Goal: Task Accomplishment & Management: Use online tool/utility

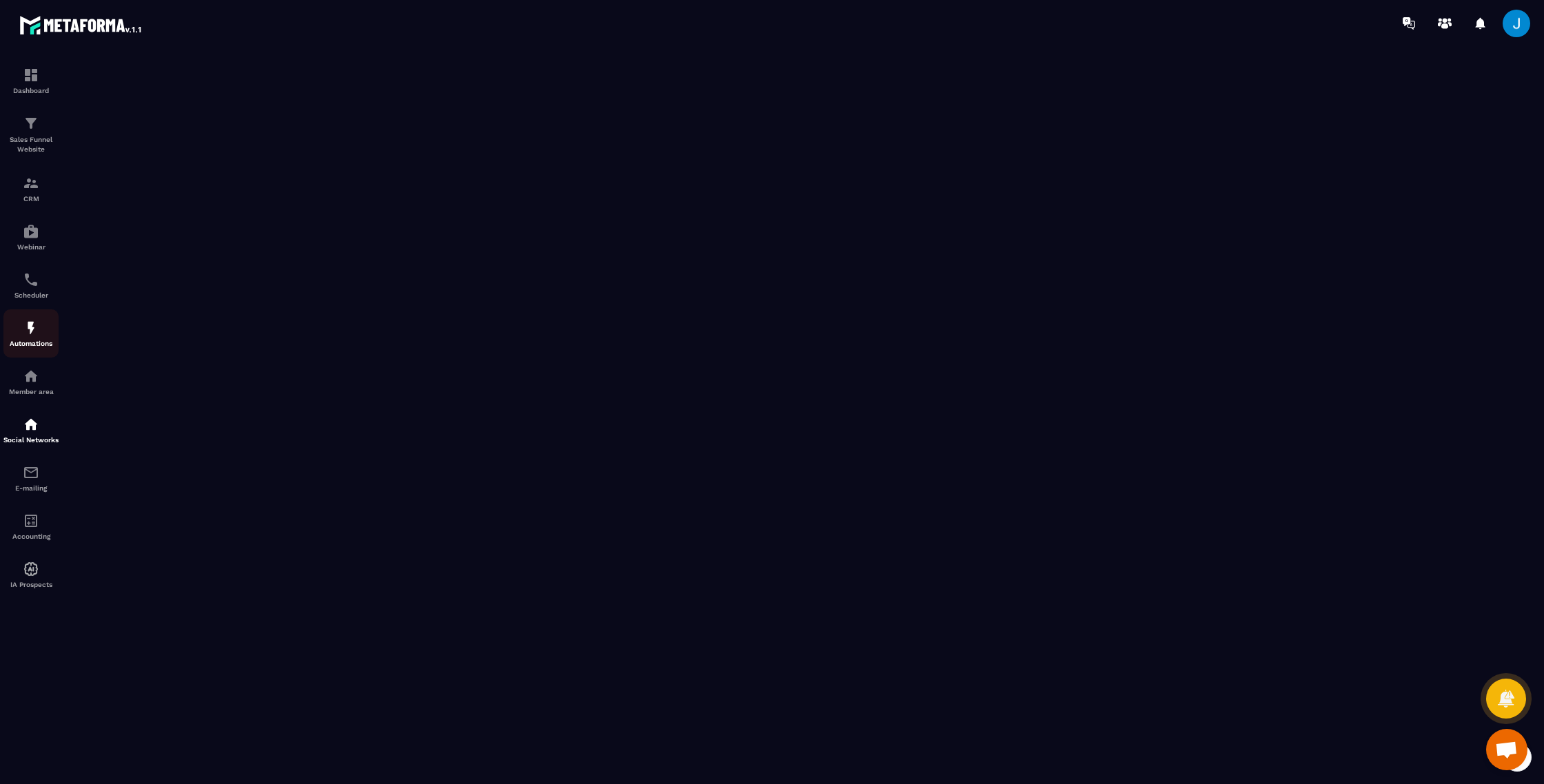
scroll to position [1620, 0]
click at [30, 481] on img at bounding box center [31, 473] width 17 height 17
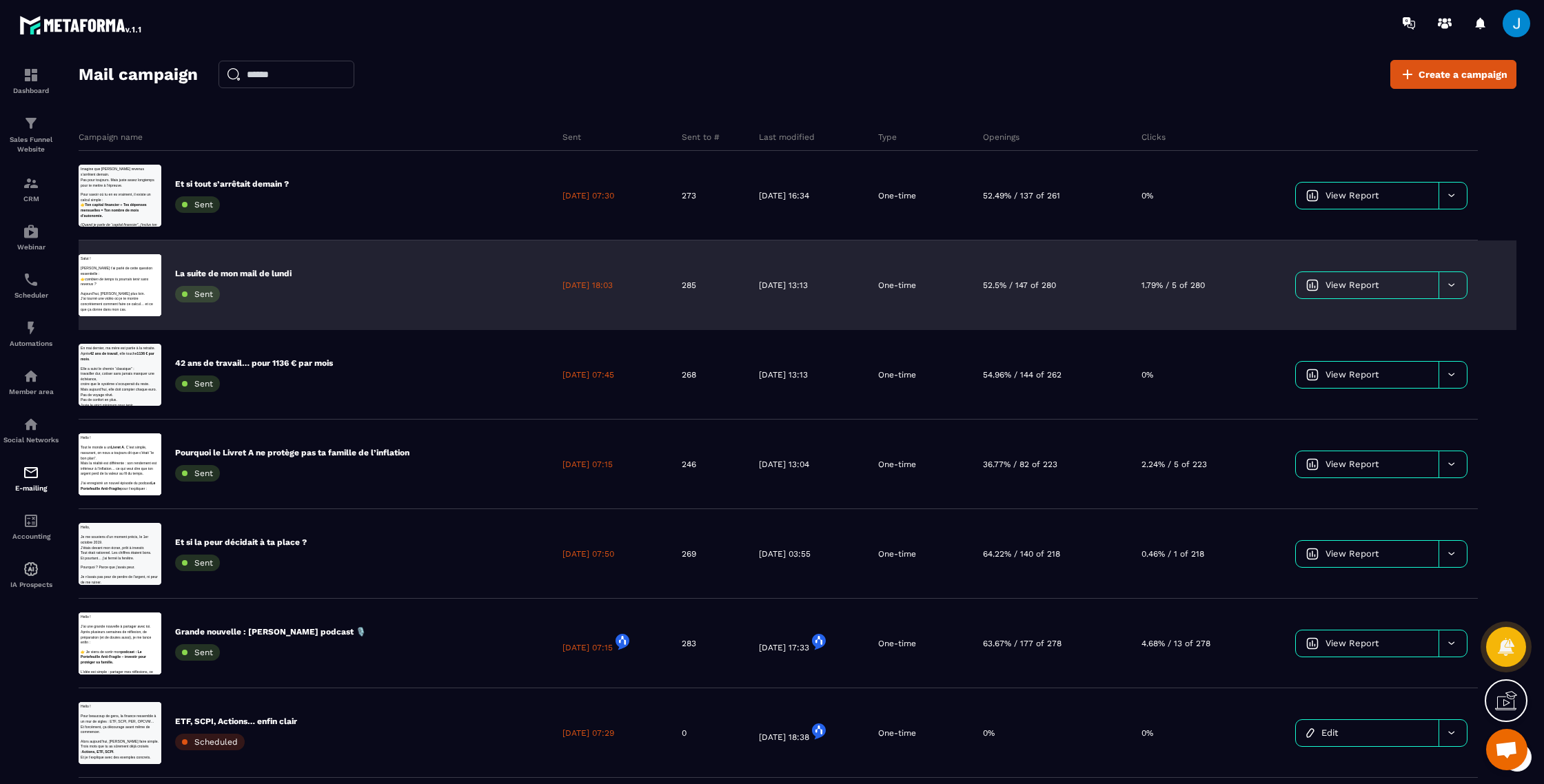
click at [256, 273] on p "La suite de mon mail de lundi" at bounding box center [234, 273] width 116 height 11
click at [1462, 286] on div at bounding box center [1453, 286] width 28 height 27
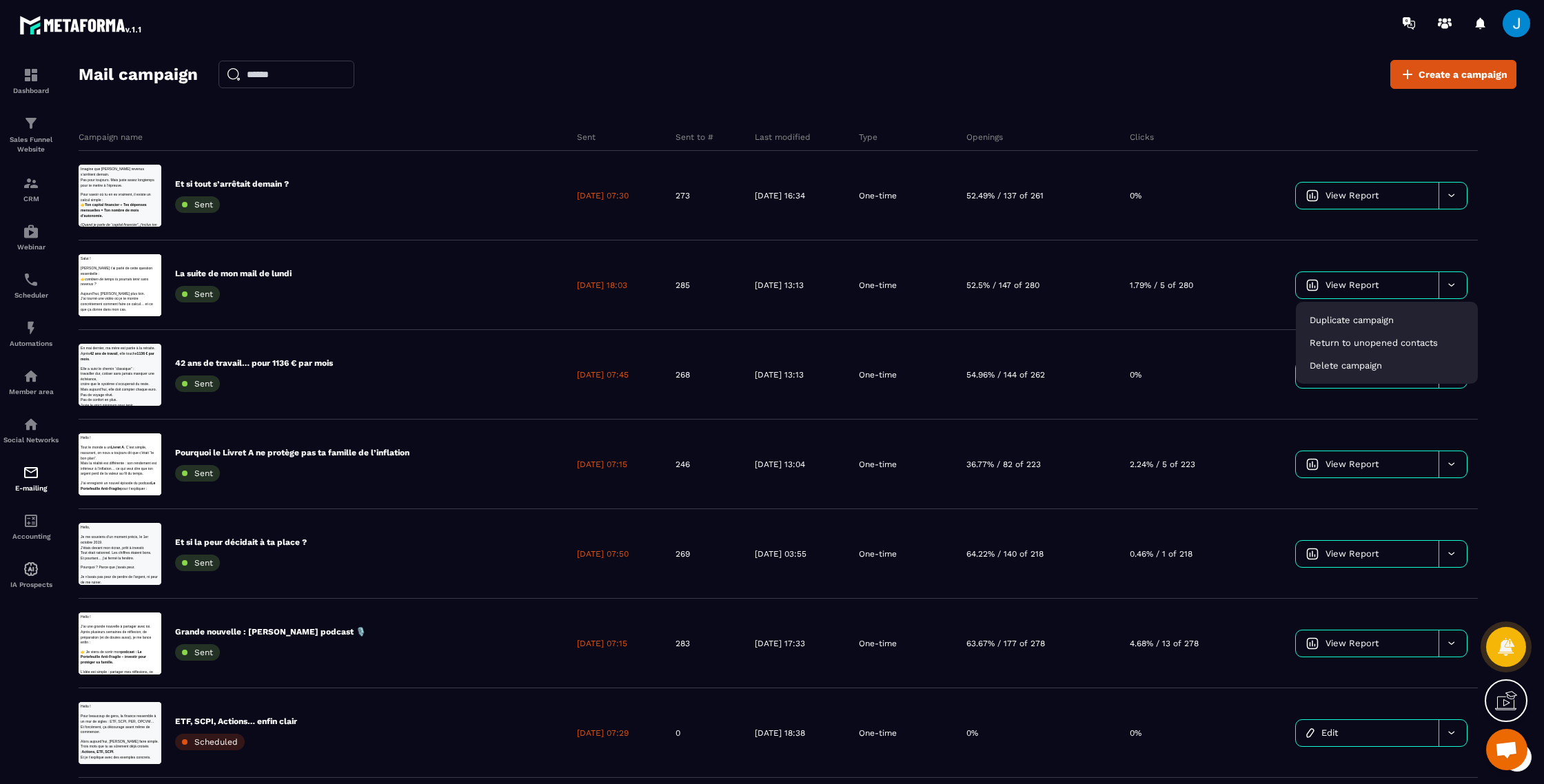
click at [1538, 344] on section "Dashboard Sales Funnel Website CRM Webinar Scheduler Automations Member area So…" at bounding box center [772, 435] width 1544 height 777
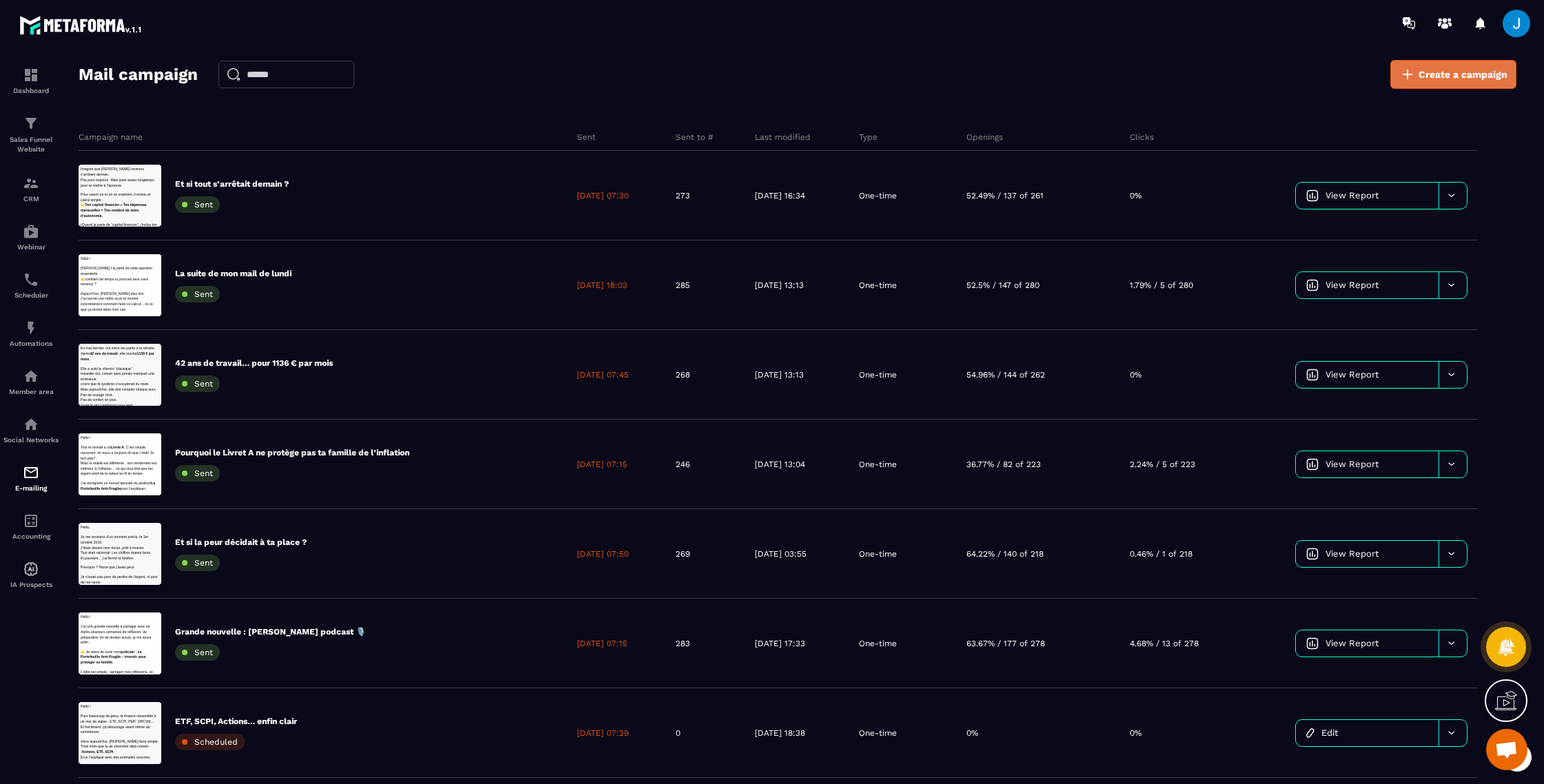
click at [1448, 88] on link "Create a campaign" at bounding box center [1453, 74] width 126 height 29
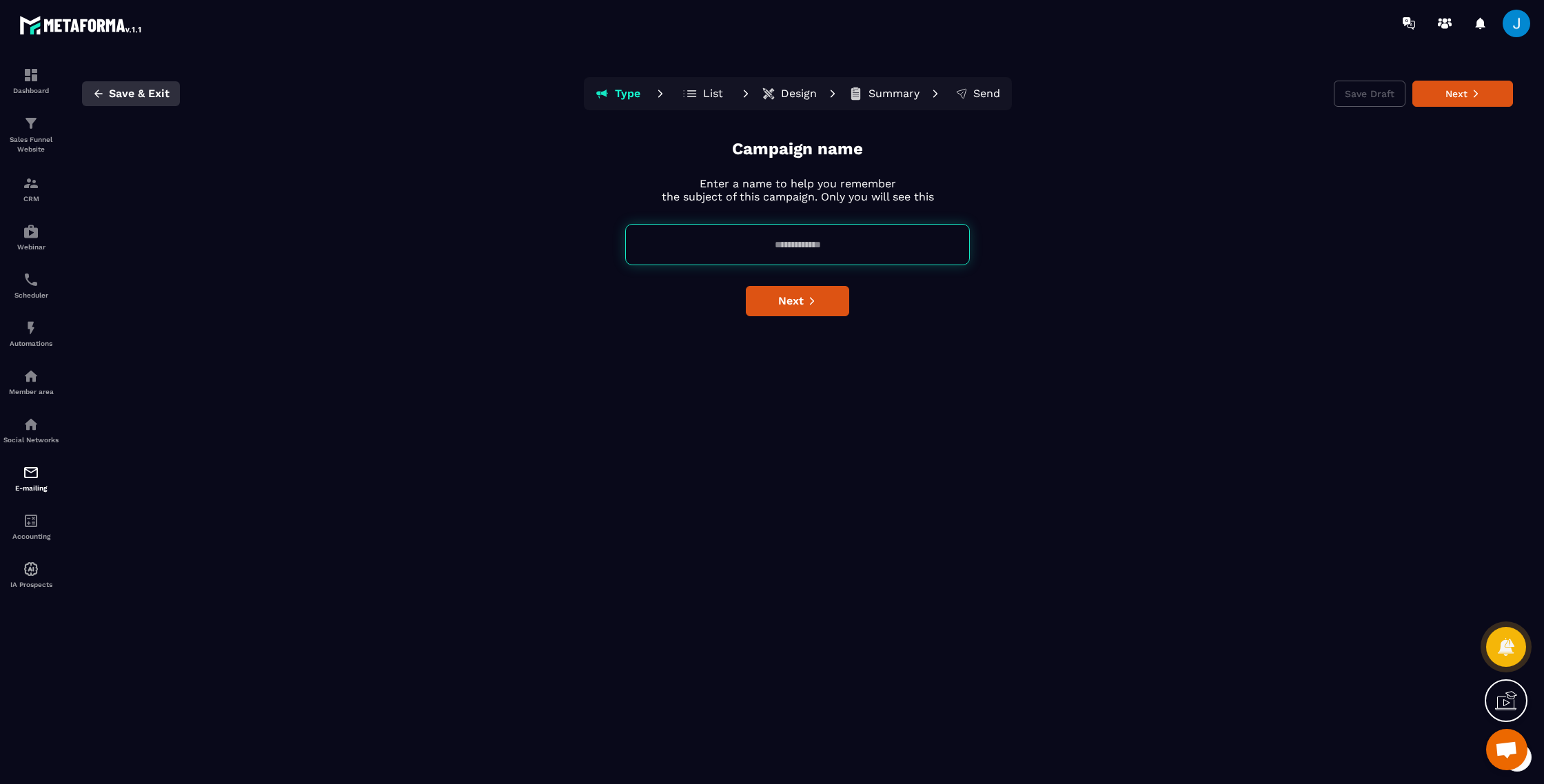
click at [103, 99] on icon "button" at bounding box center [98, 93] width 12 height 12
click at [94, 92] on icon "button" at bounding box center [98, 93] width 12 height 12
click at [131, 91] on span "Save & Exit" at bounding box center [139, 94] width 61 height 14
click at [163, 88] on span "Save & Exit" at bounding box center [139, 94] width 61 height 14
click at [48, 486] on div "E-mailing" at bounding box center [31, 478] width 55 height 27
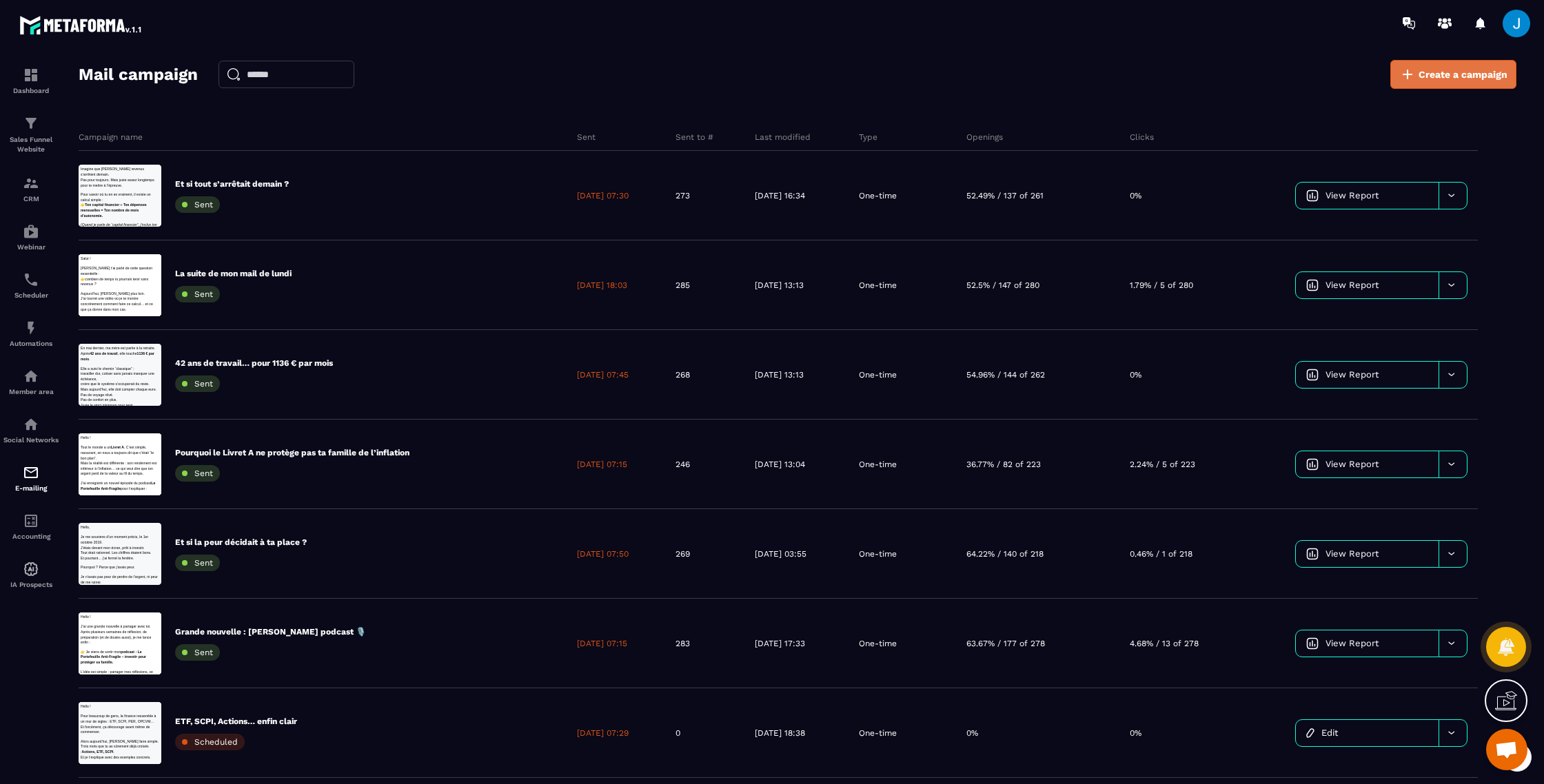
click at [1451, 66] on link "Create a campaign" at bounding box center [1453, 74] width 126 height 29
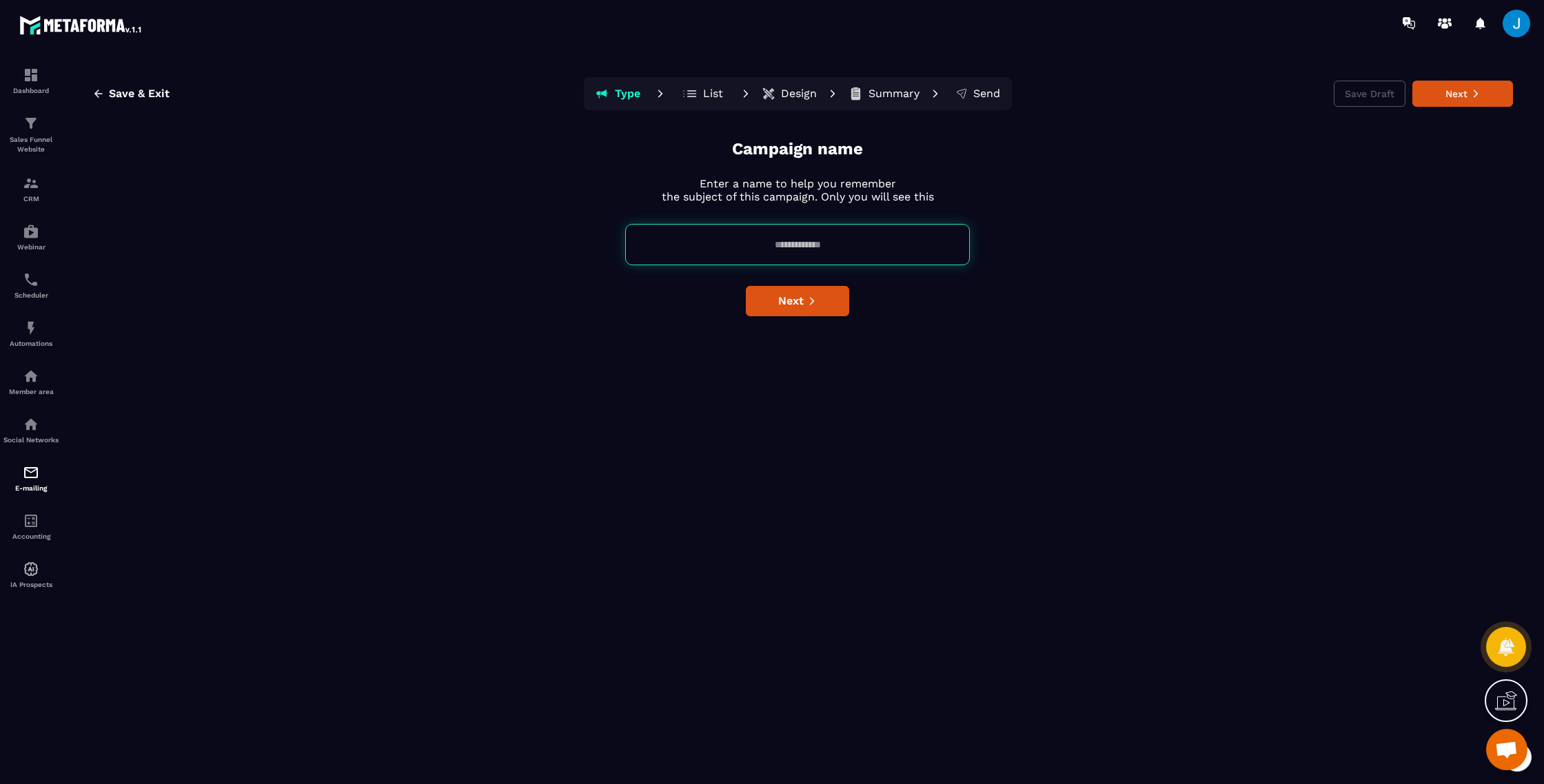
click at [816, 254] on input at bounding box center [797, 245] width 345 height 42
type input "**********"
click at [784, 305] on span "Next" at bounding box center [790, 301] width 26 height 14
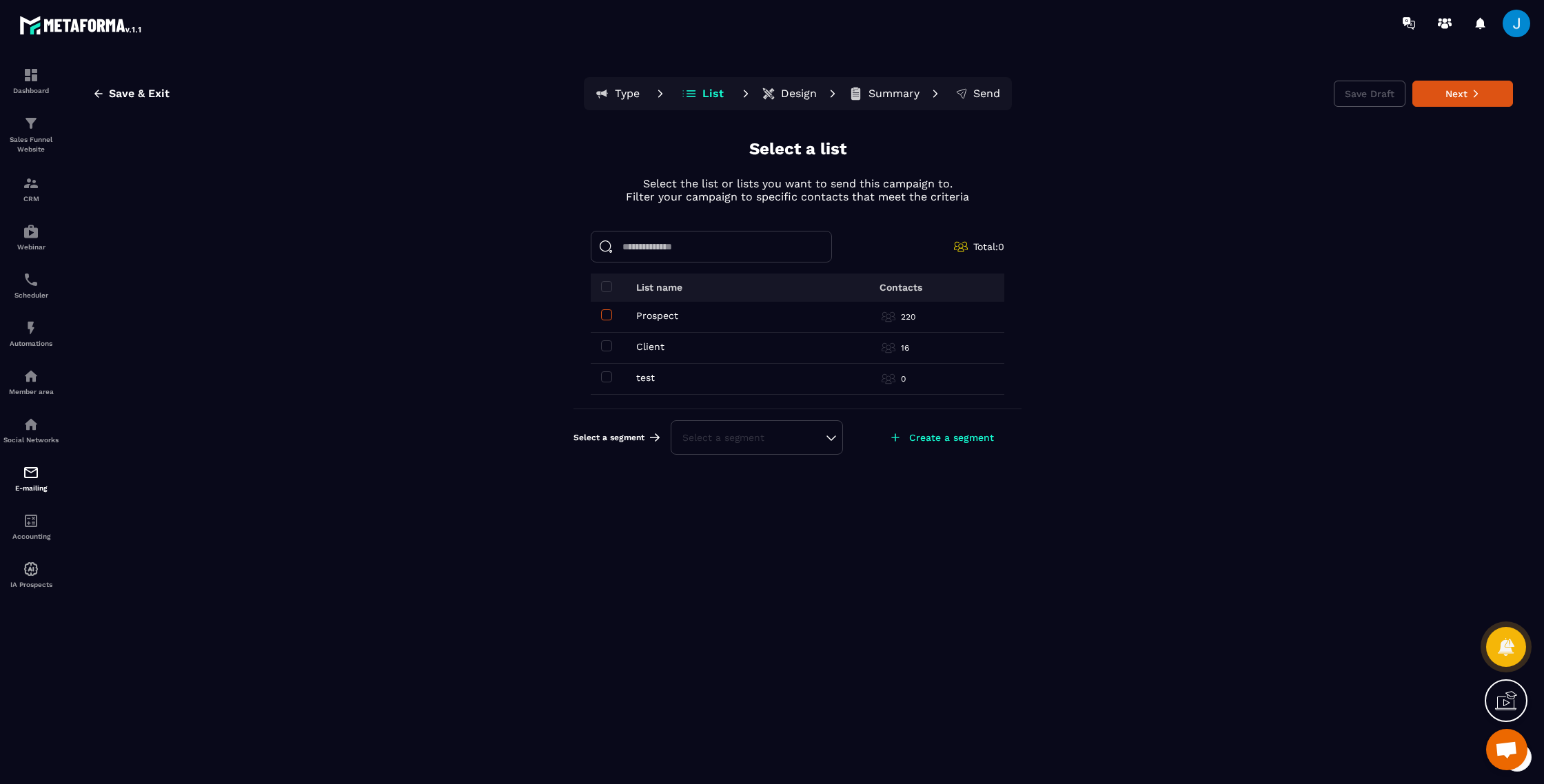
click at [611, 315] on span at bounding box center [606, 314] width 11 height 11
click at [607, 345] on span at bounding box center [606, 345] width 11 height 11
click at [33, 196] on p "CRM" at bounding box center [31, 198] width 55 height 7
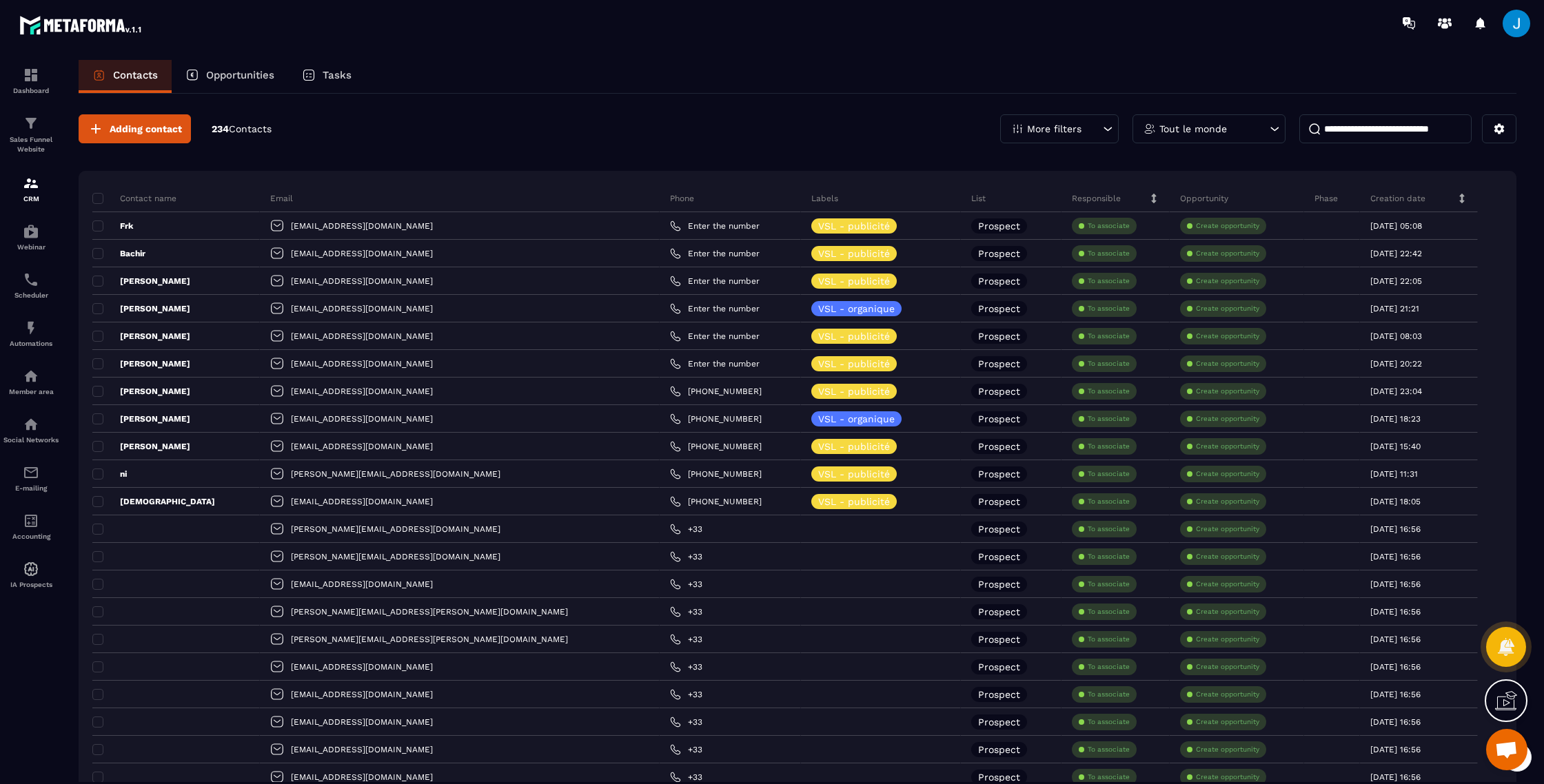
click at [1106, 134] on icon at bounding box center [1108, 129] width 14 height 14
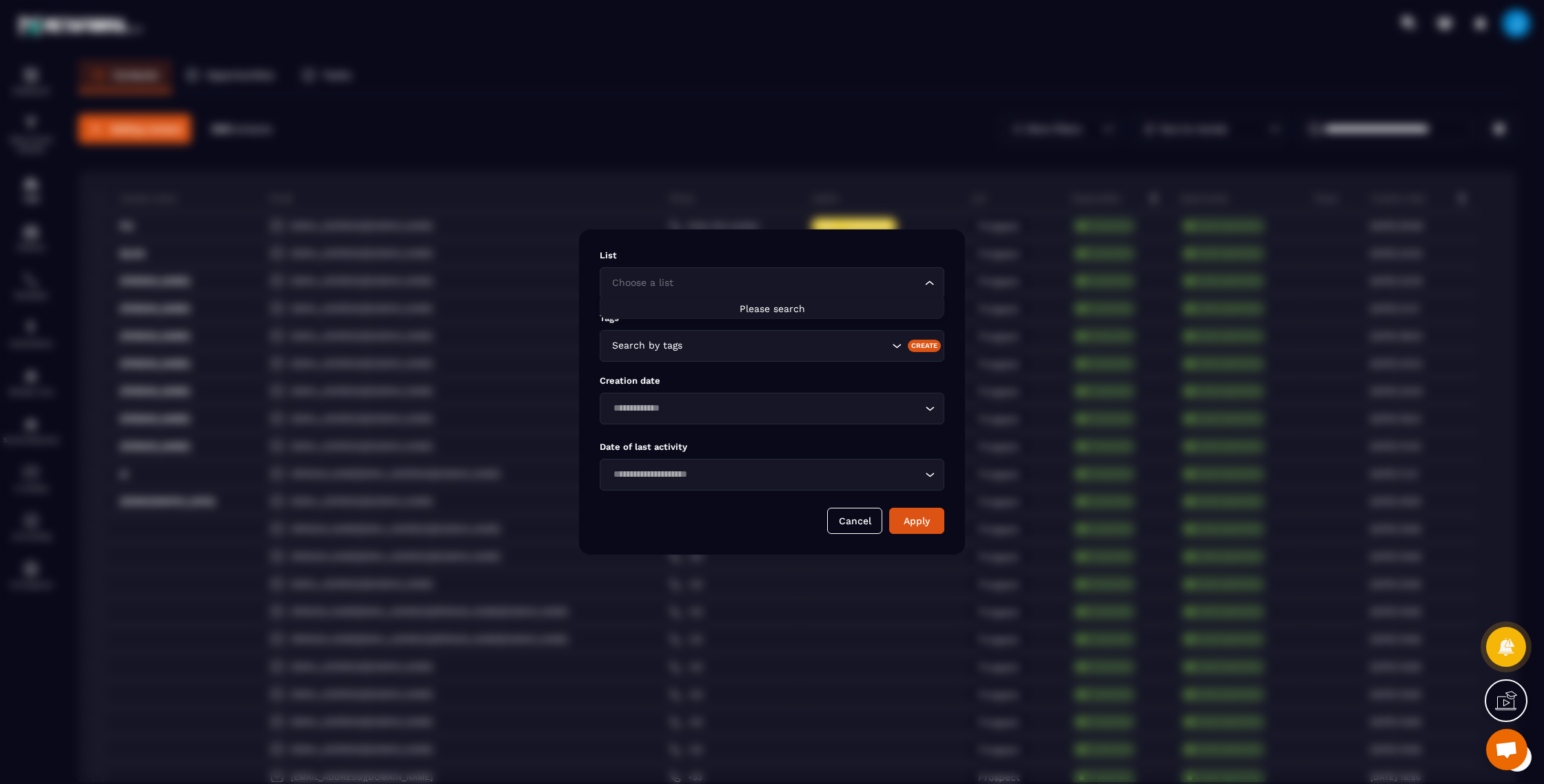
click at [917, 285] on input "Search for option" at bounding box center [765, 283] width 313 height 15
click at [926, 285] on icon "Search for option" at bounding box center [930, 283] width 14 height 14
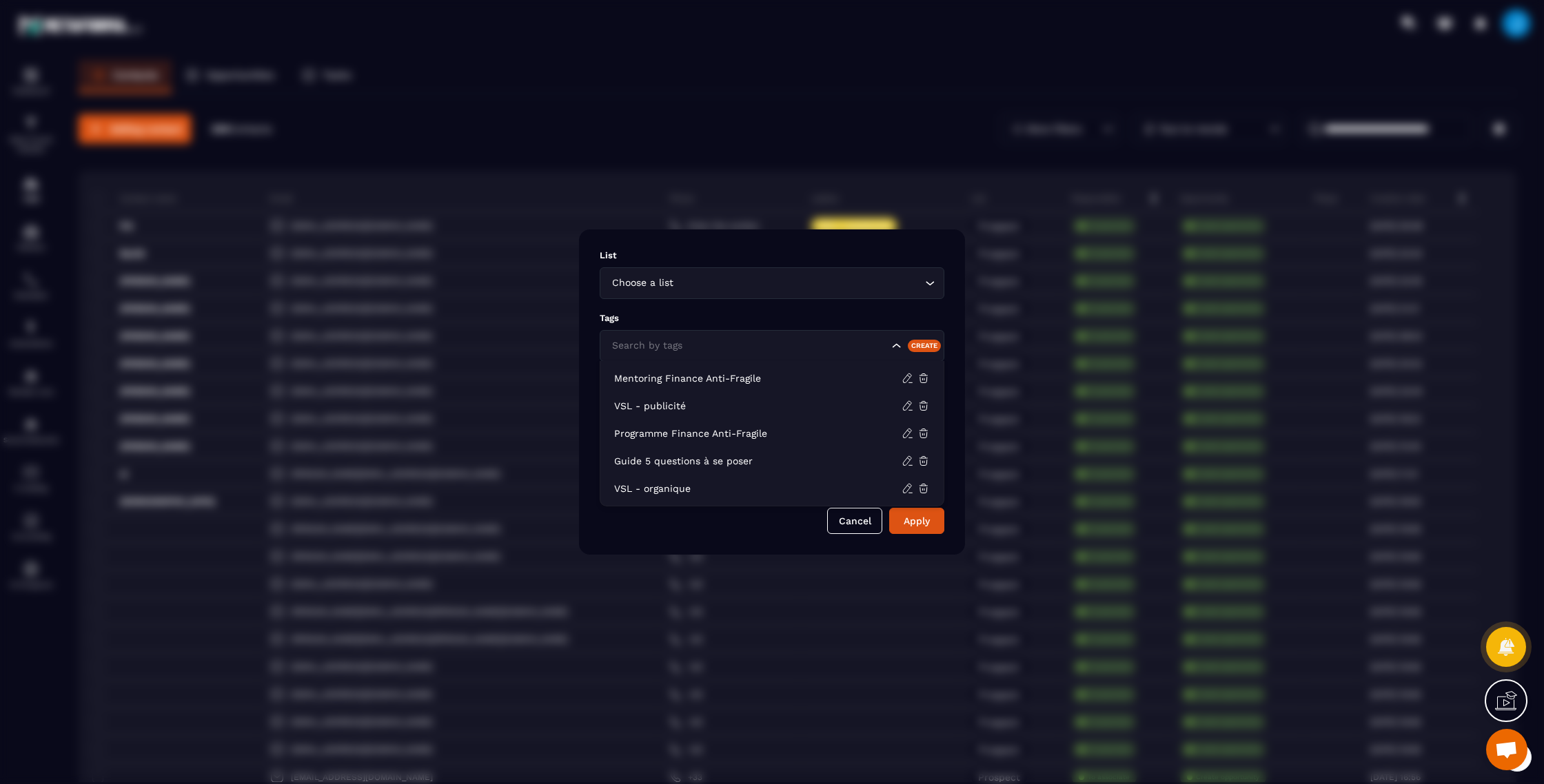
click at [883, 350] on input "Search for option" at bounding box center [748, 345] width 280 height 15
click at [812, 216] on div "Modal window" at bounding box center [772, 392] width 1544 height 784
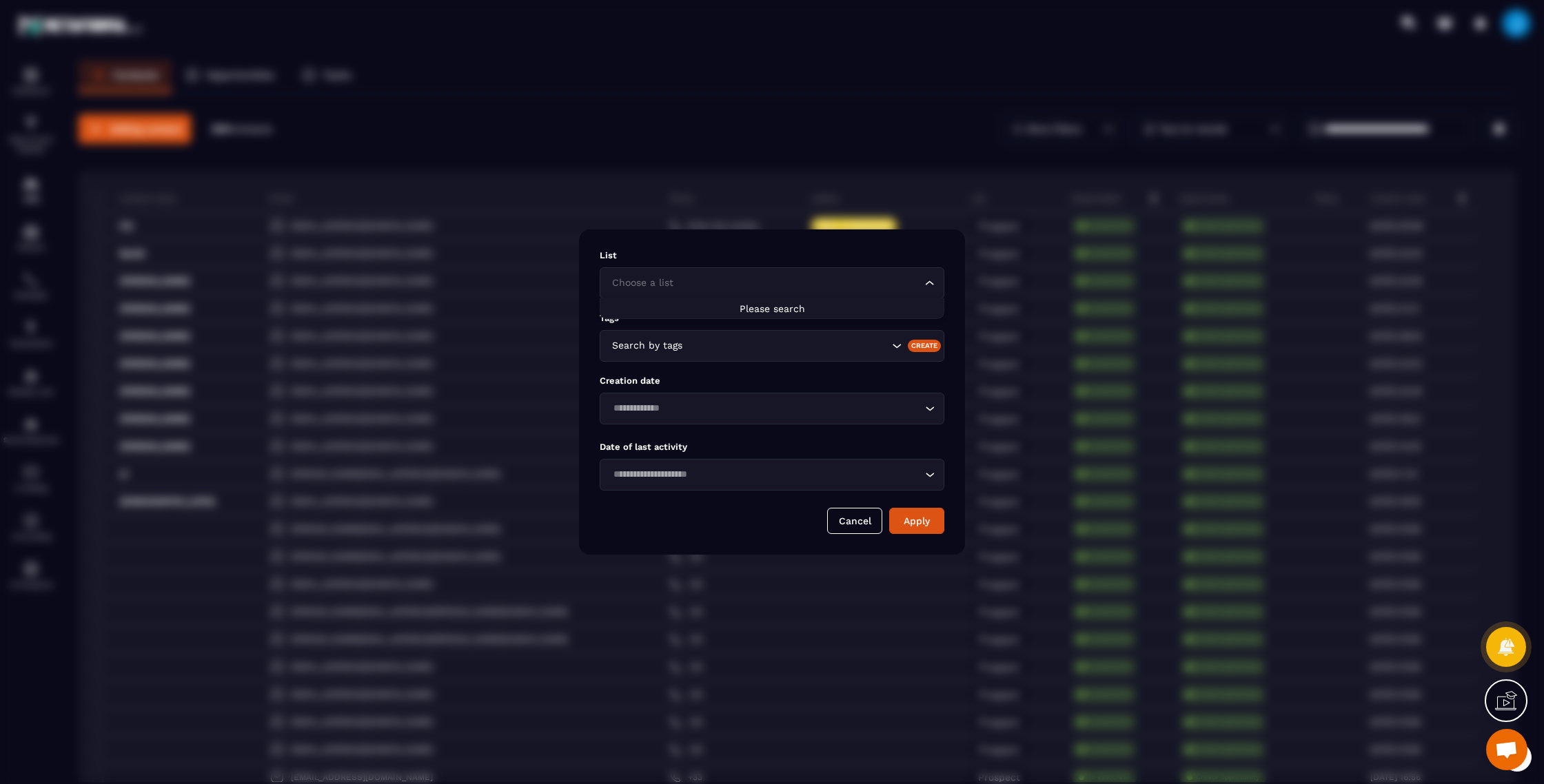
click at [908, 296] on div "Choose a list Loading..." at bounding box center [772, 283] width 345 height 32
click at [818, 312] on li "Please search" at bounding box center [771, 308] width 343 height 13
click at [765, 311] on span "Please search" at bounding box center [772, 308] width 66 height 11
click at [651, 305] on li "Please search" at bounding box center [771, 308] width 343 height 13
click at [656, 288] on input "Search for option" at bounding box center [765, 283] width 313 height 15
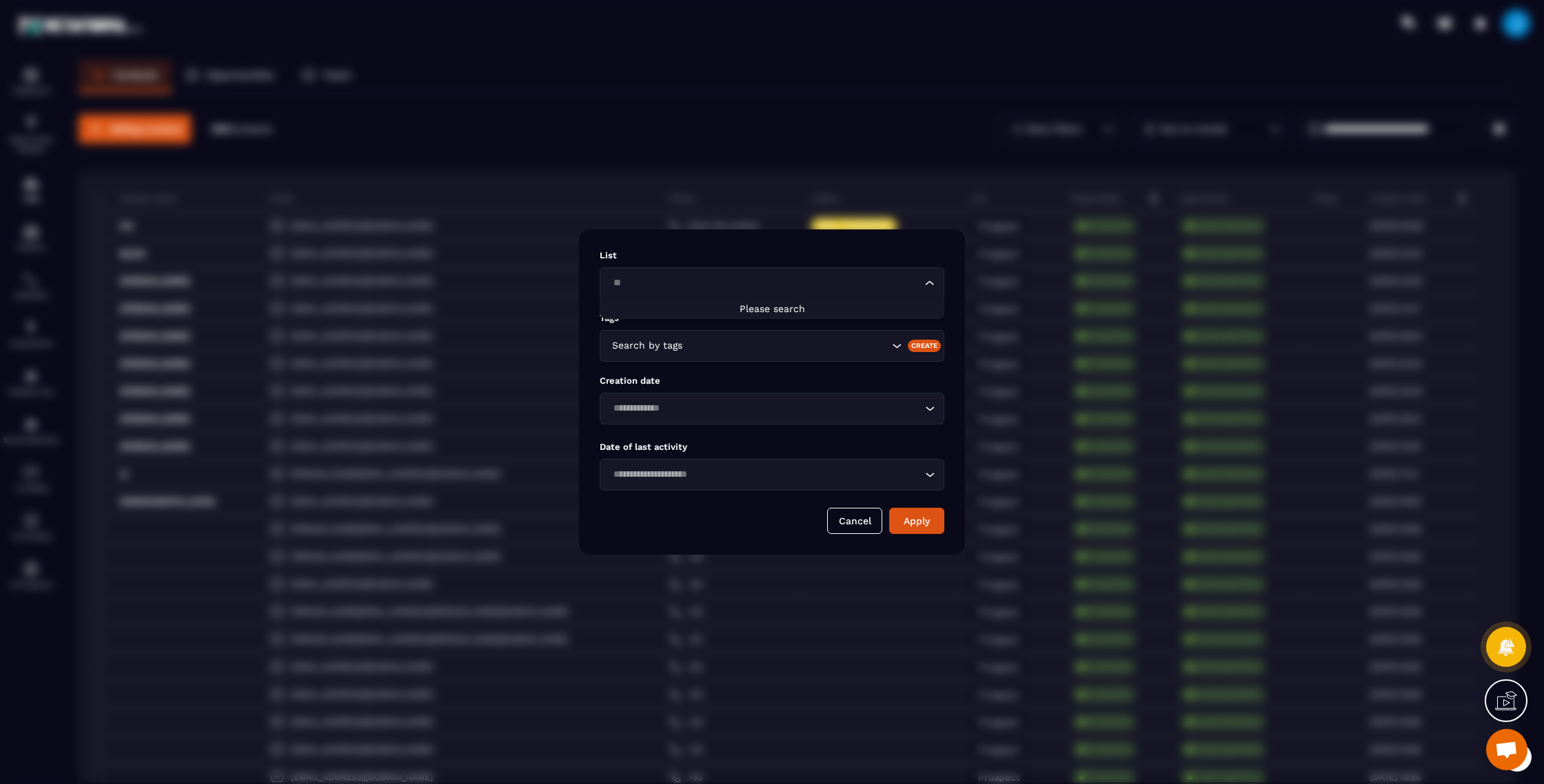
type input "*"
type input "******"
click at [858, 517] on button "Cancel" at bounding box center [854, 521] width 55 height 27
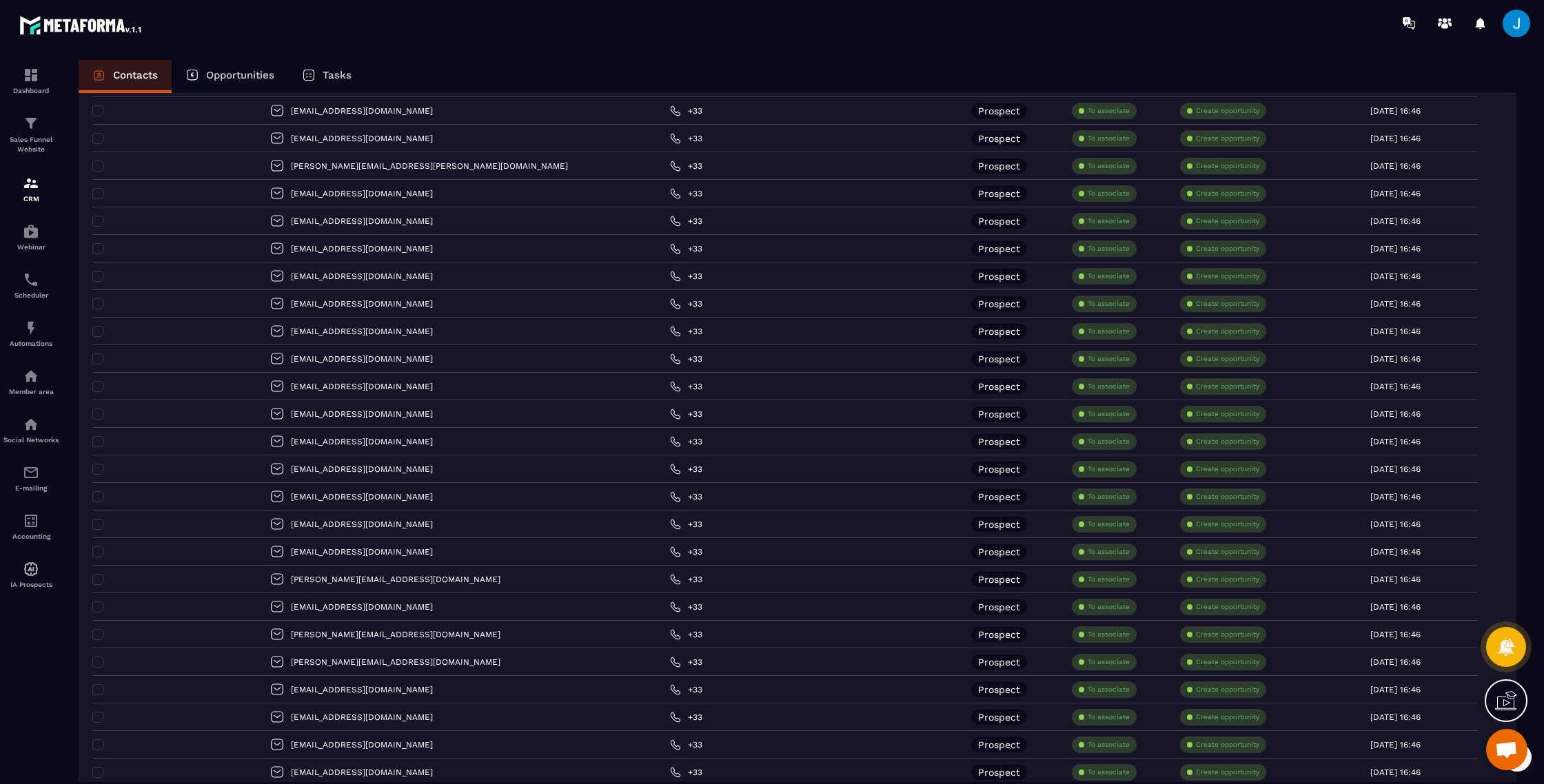
scroll to position [2286, 0]
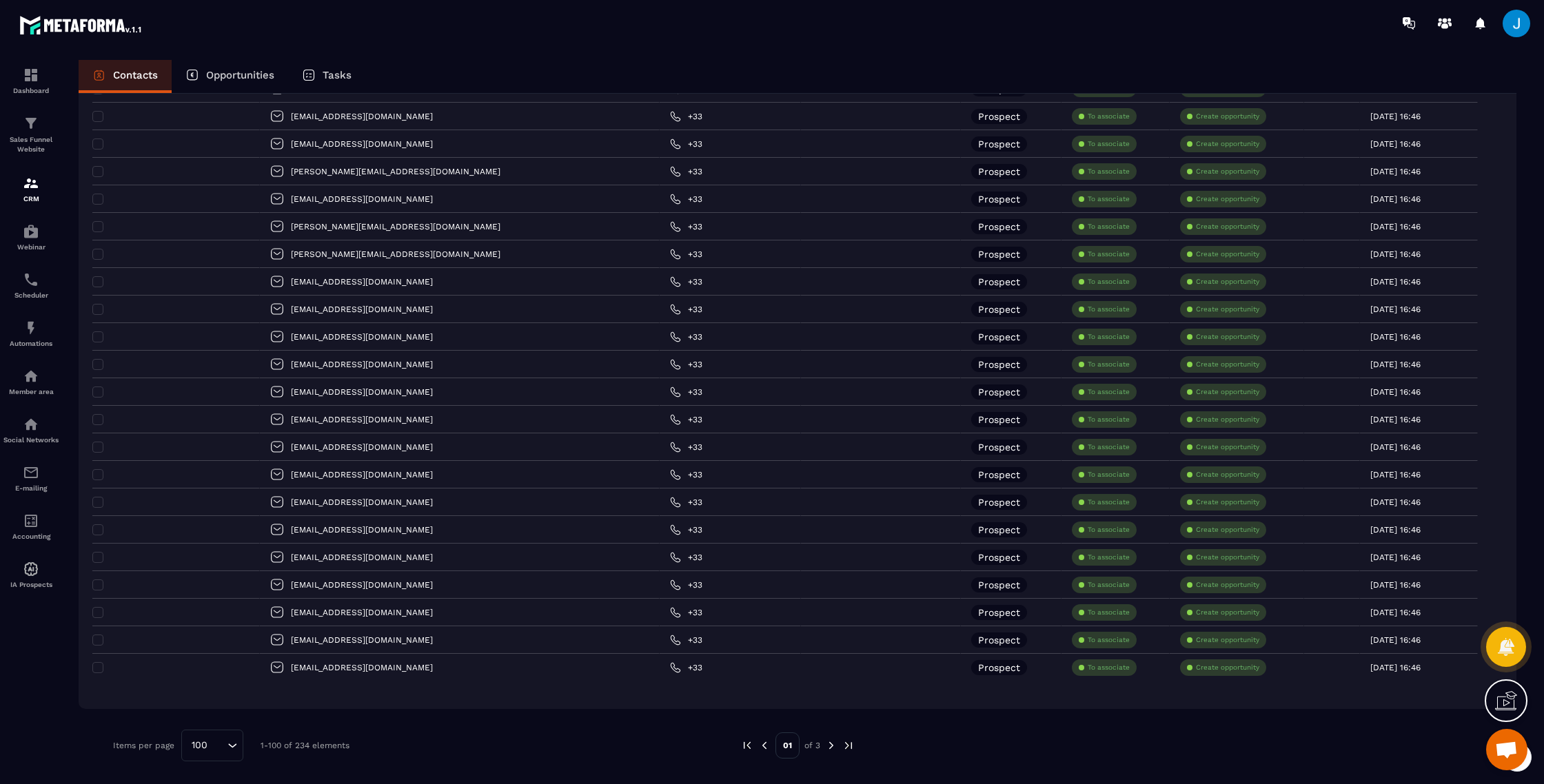
drag, startPoint x: 838, startPoint y: 747, endPoint x: 830, endPoint y: 749, distance: 8.2
click at [838, 747] on div "01 of 3" at bounding box center [798, 745] width 114 height 32
click at [830, 749] on img at bounding box center [831, 745] width 12 height 12
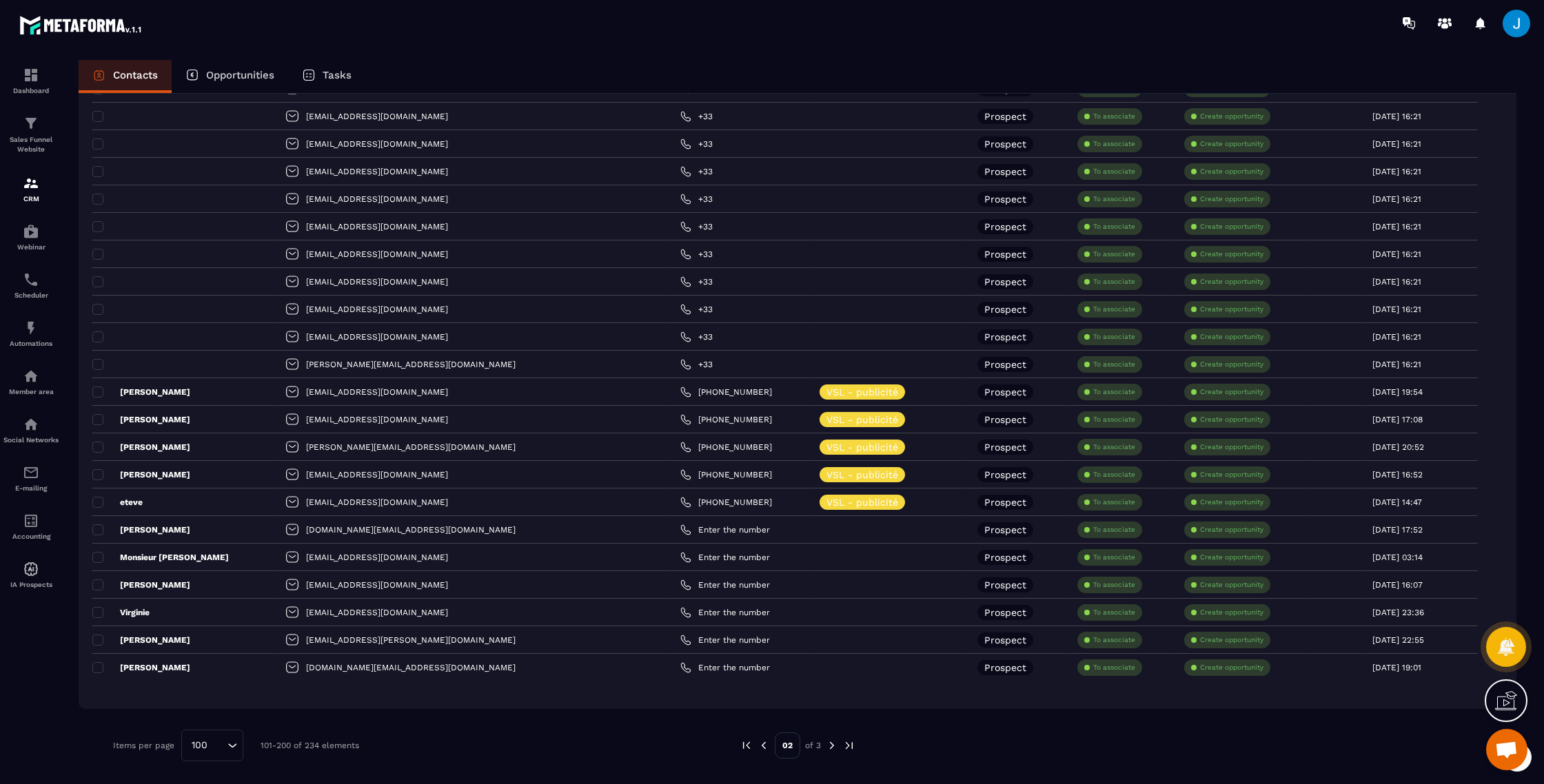
click at [829, 747] on img at bounding box center [832, 745] width 12 height 12
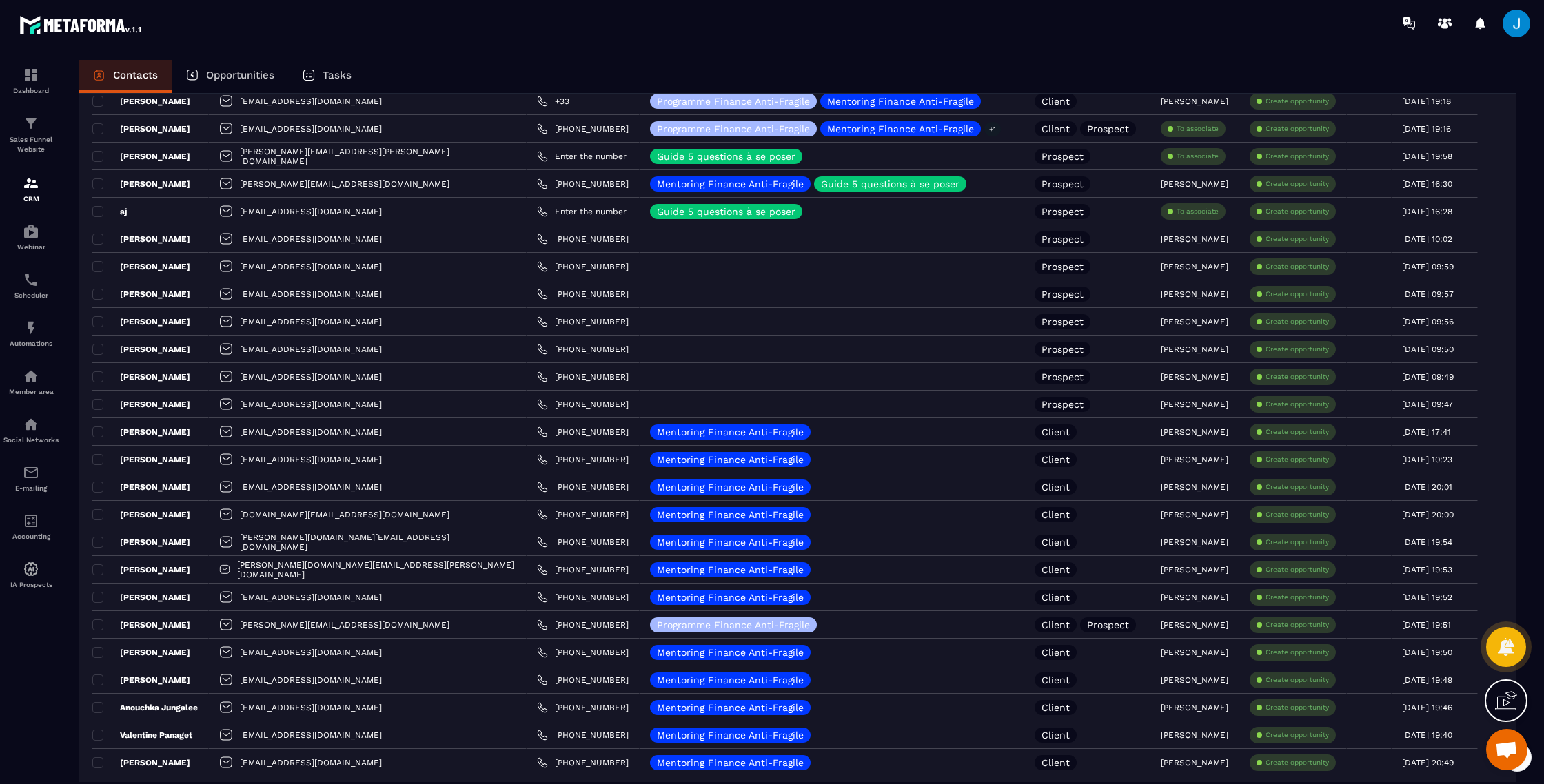
scroll to position [468, 0]
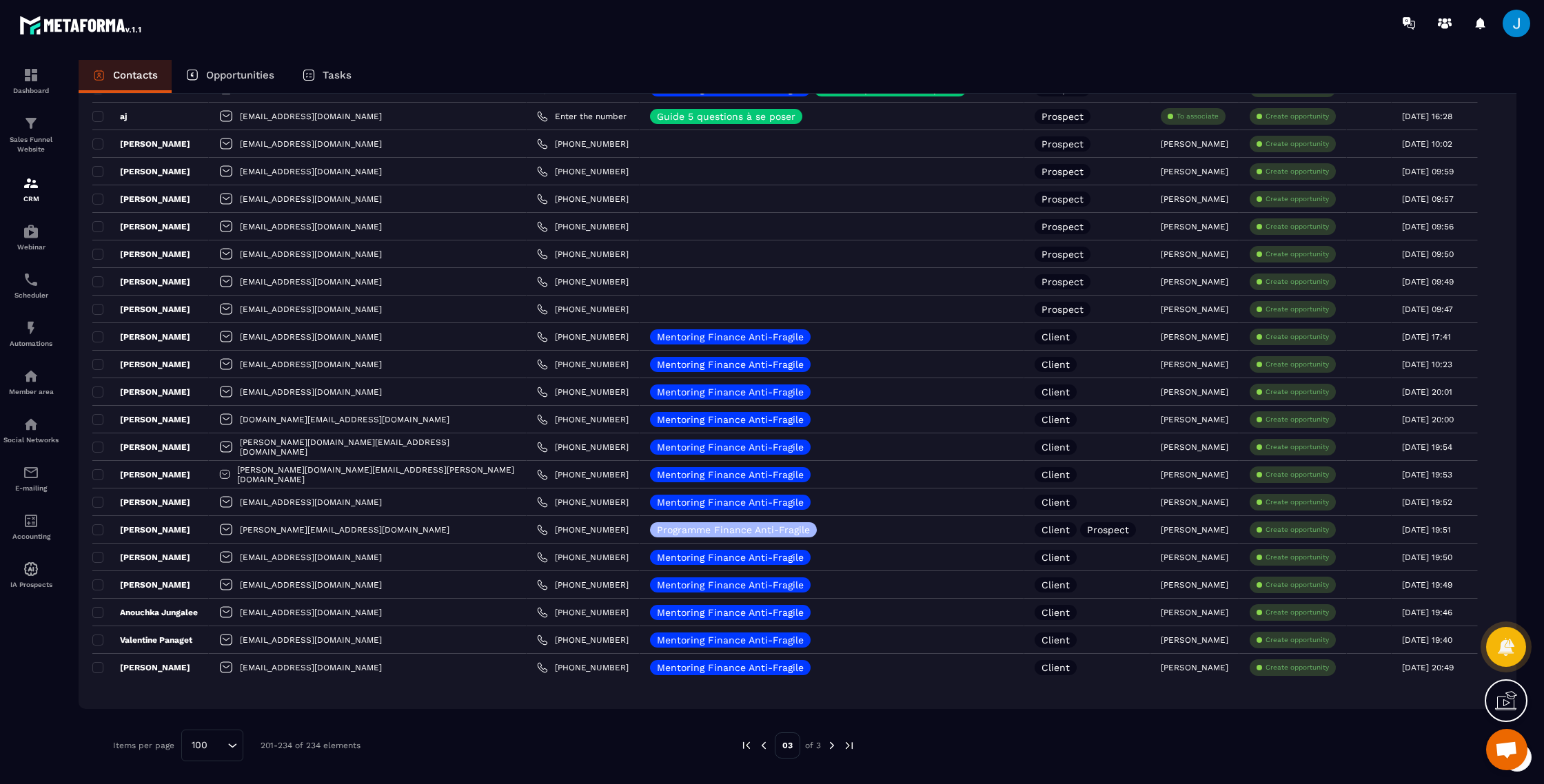
click at [761, 748] on img at bounding box center [764, 745] width 12 height 12
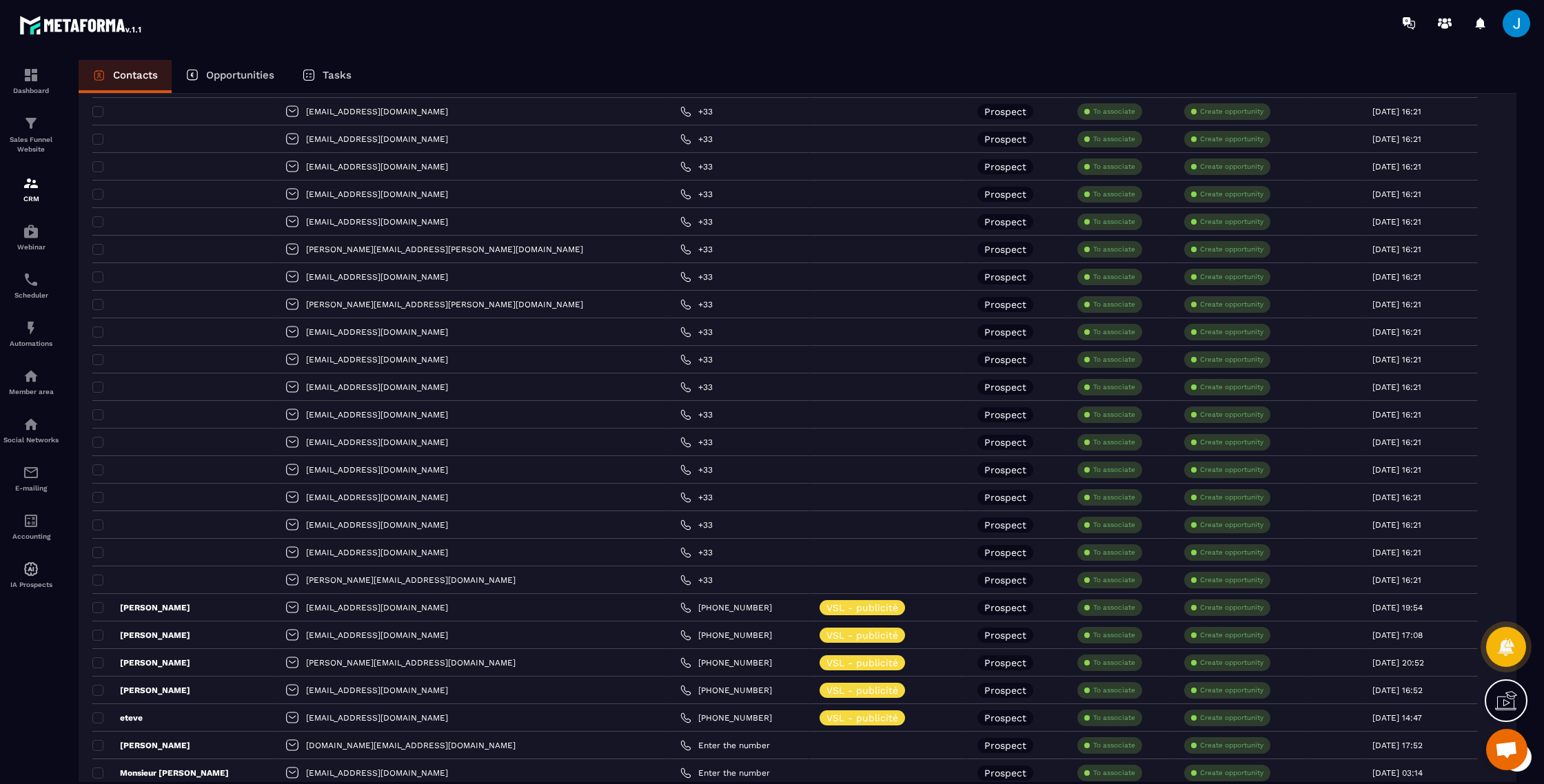
scroll to position [2286, 0]
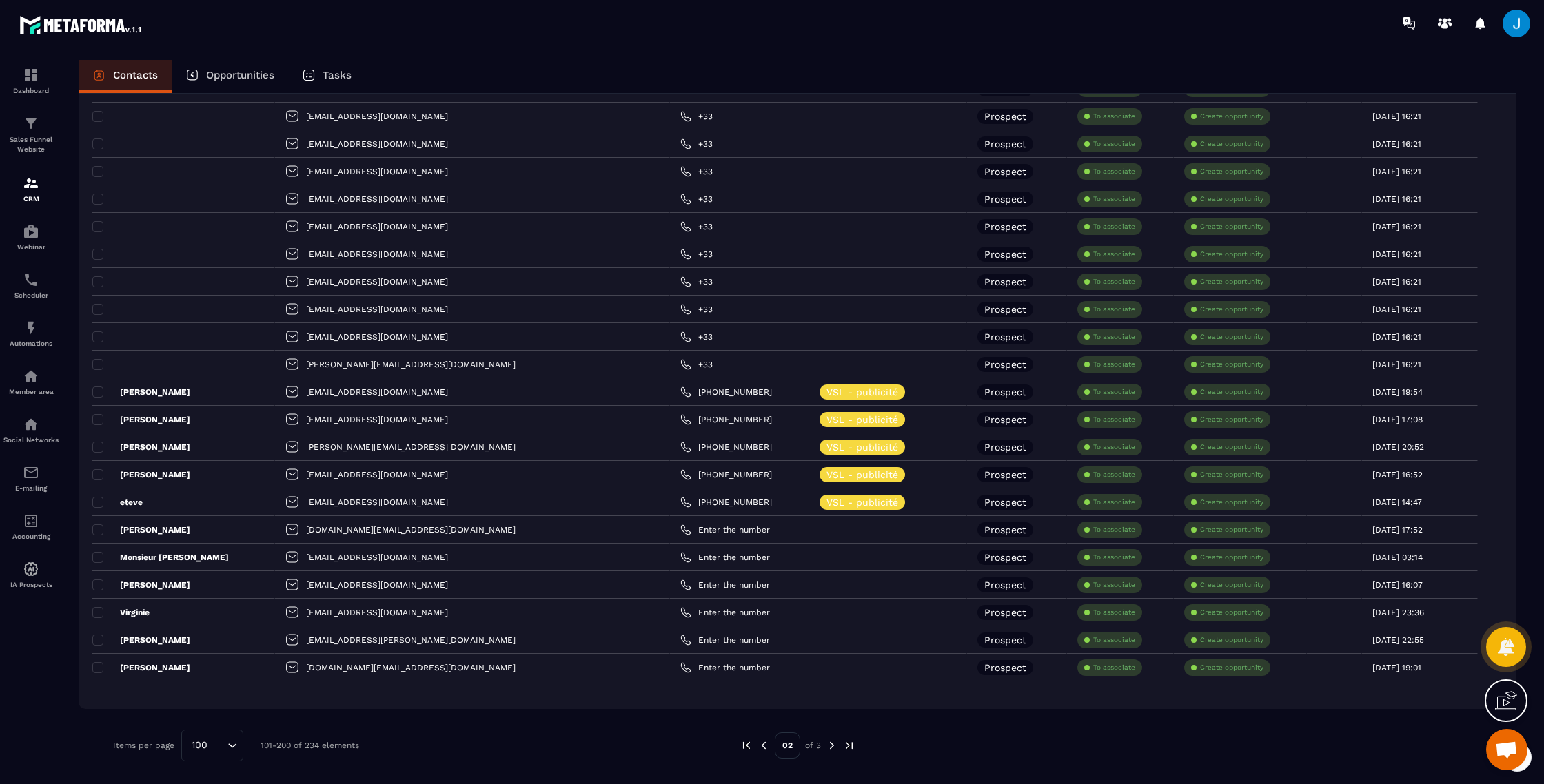
click at [764, 741] on img at bounding box center [764, 745] width 12 height 12
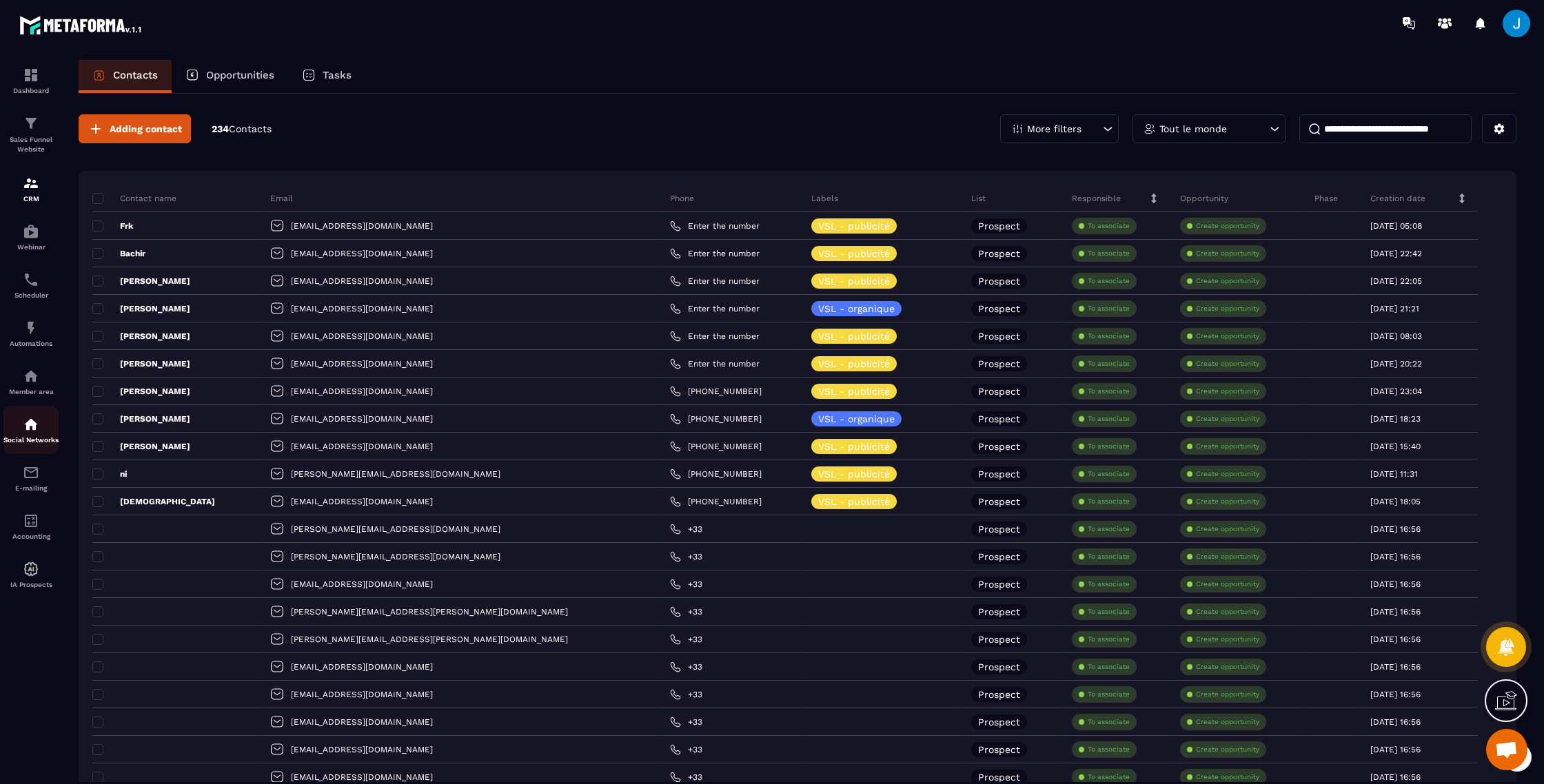
click at [38, 433] on img at bounding box center [31, 424] width 17 height 17
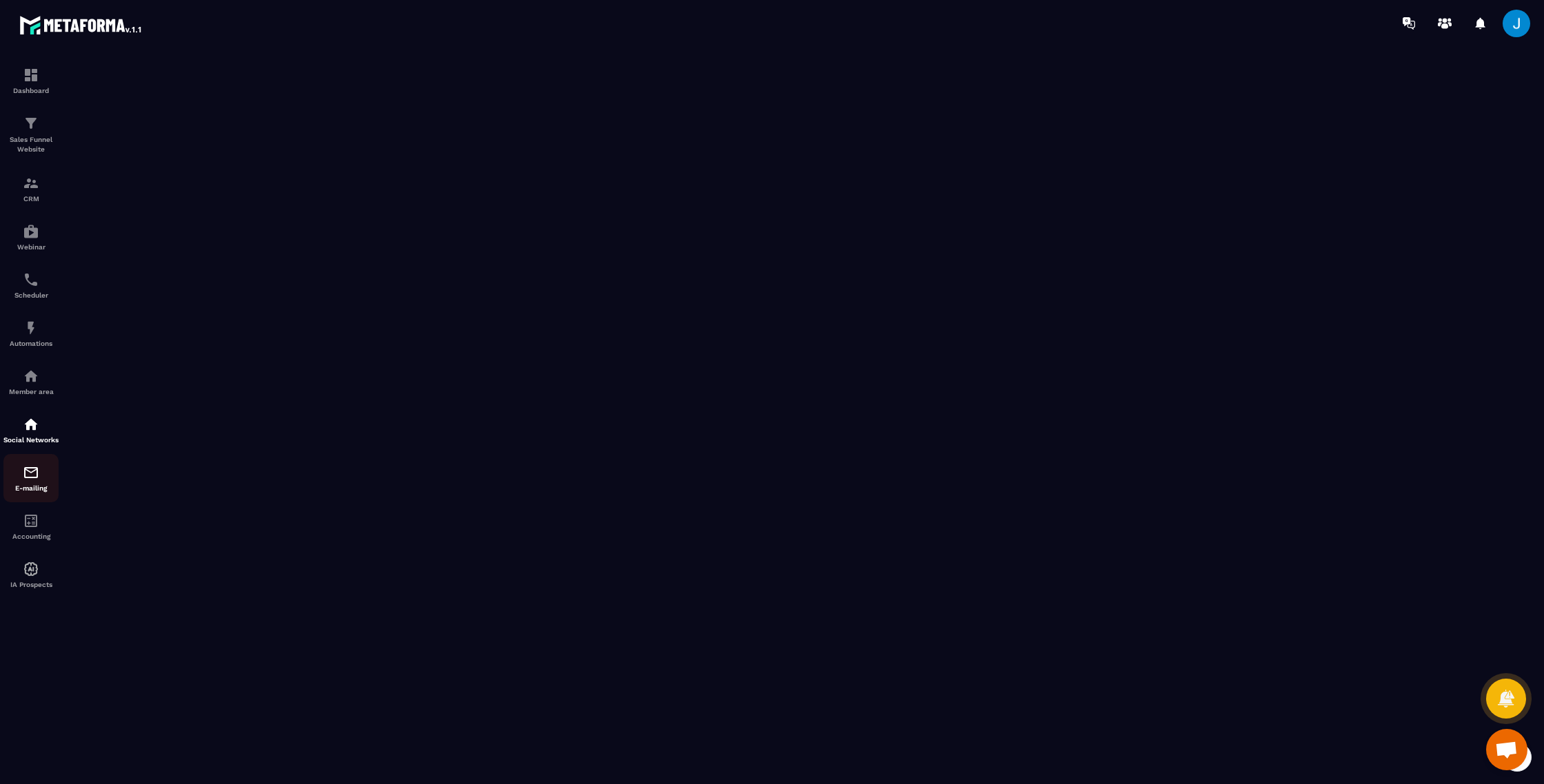
click at [30, 481] on img at bounding box center [31, 473] width 17 height 17
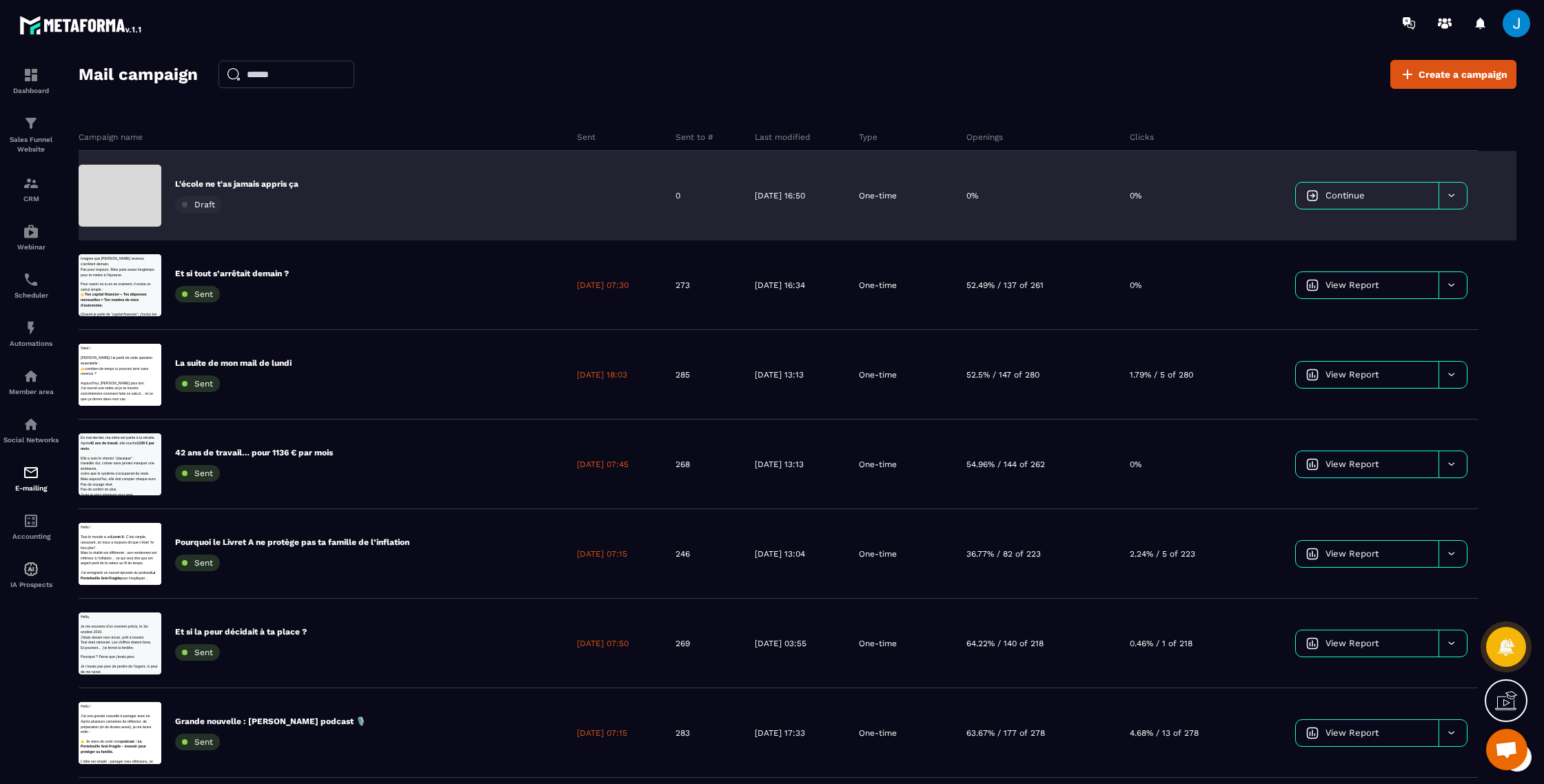
click at [285, 194] on div "L'école ne t'as jamais appris ça Draft" at bounding box center [237, 195] width 123 height 34
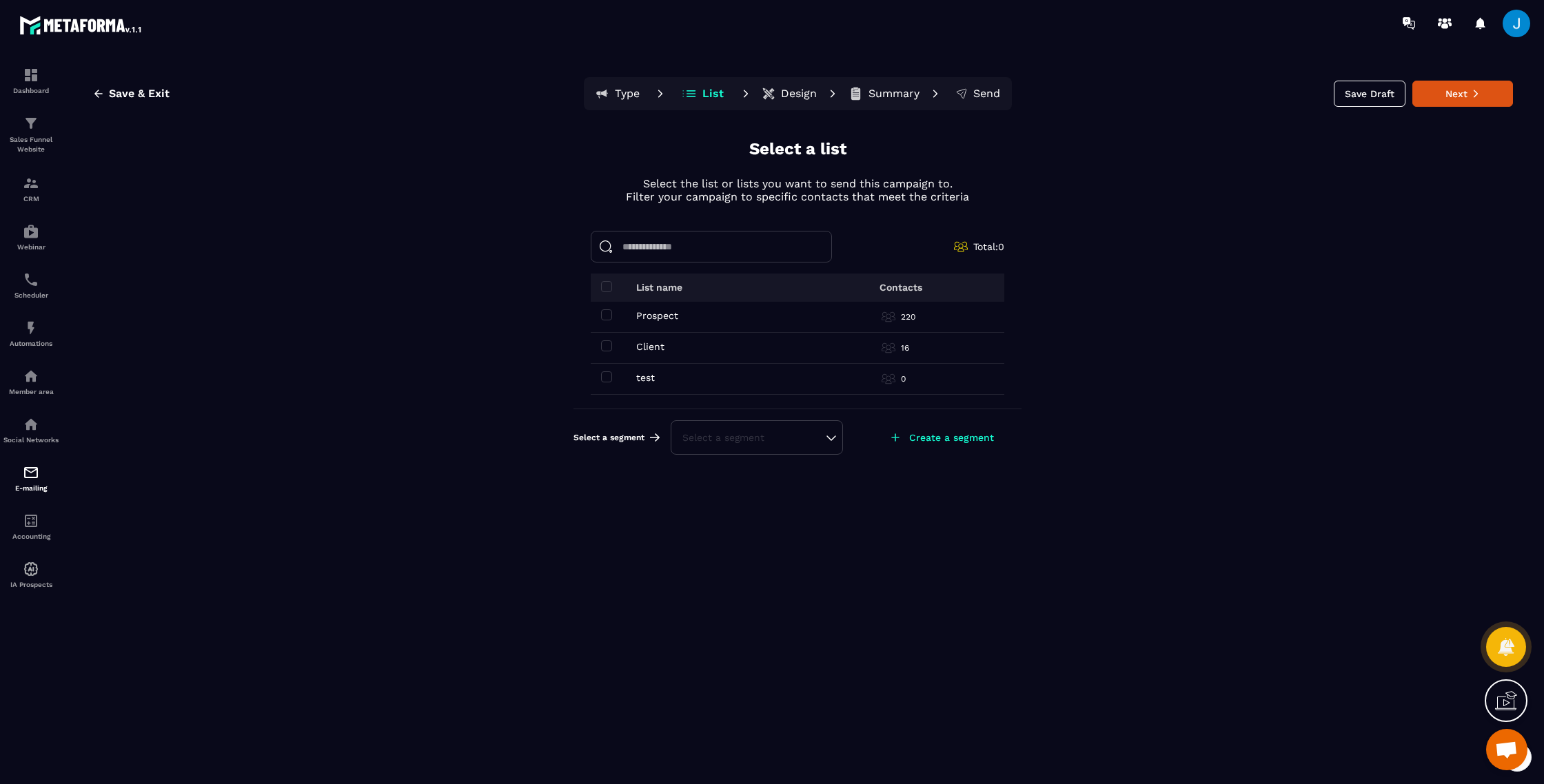
click at [898, 345] on div "16" at bounding box center [937, 348] width 112 height 14
click at [643, 344] on p "Client" at bounding box center [651, 346] width 28 height 11
click at [604, 345] on span at bounding box center [606, 345] width 11 height 11
click at [605, 313] on span at bounding box center [606, 314] width 11 height 11
click at [1458, 92] on button "Next" at bounding box center [1462, 94] width 101 height 27
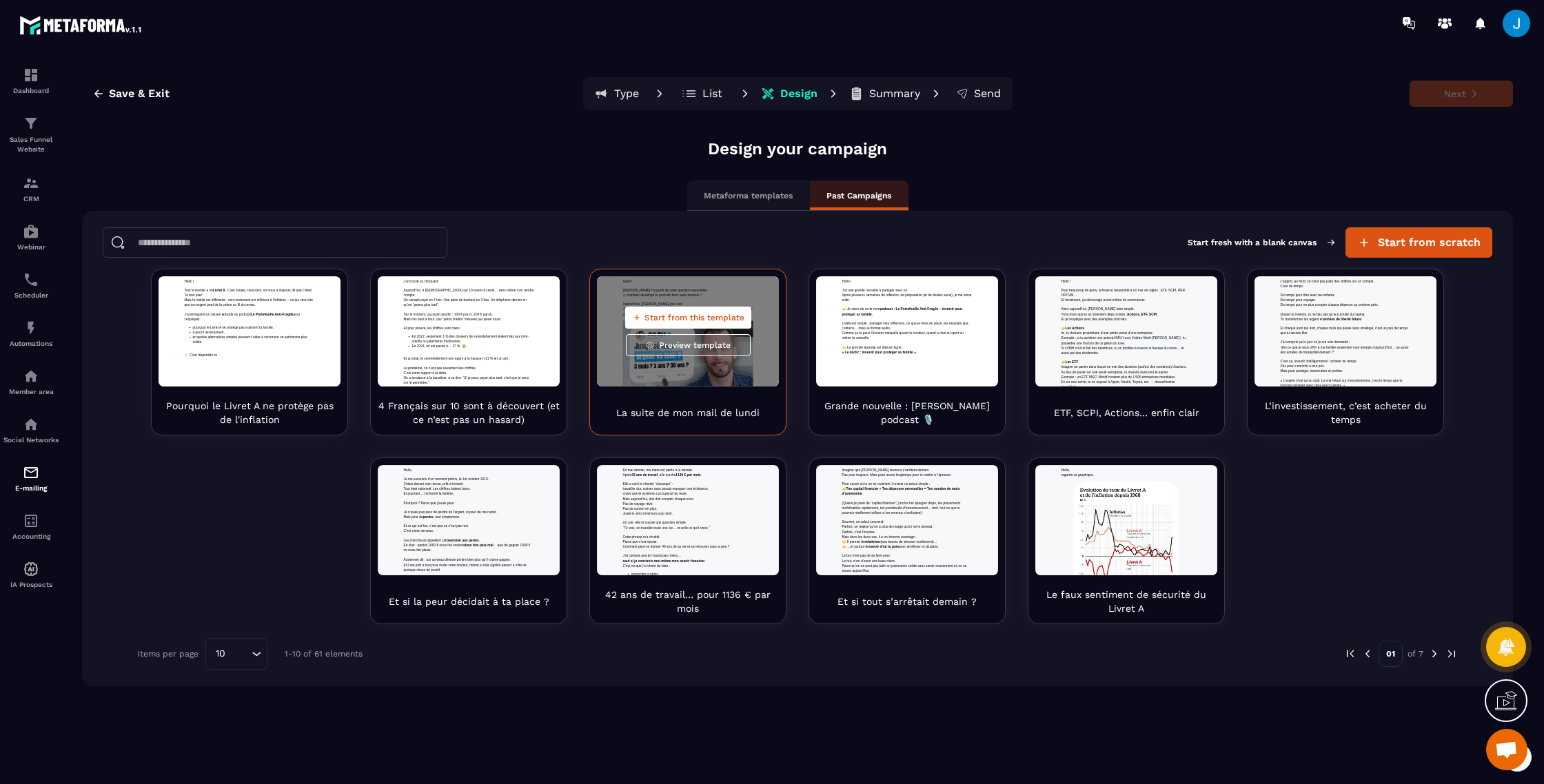
click at [714, 320] on span "Start from this template" at bounding box center [694, 317] width 100 height 11
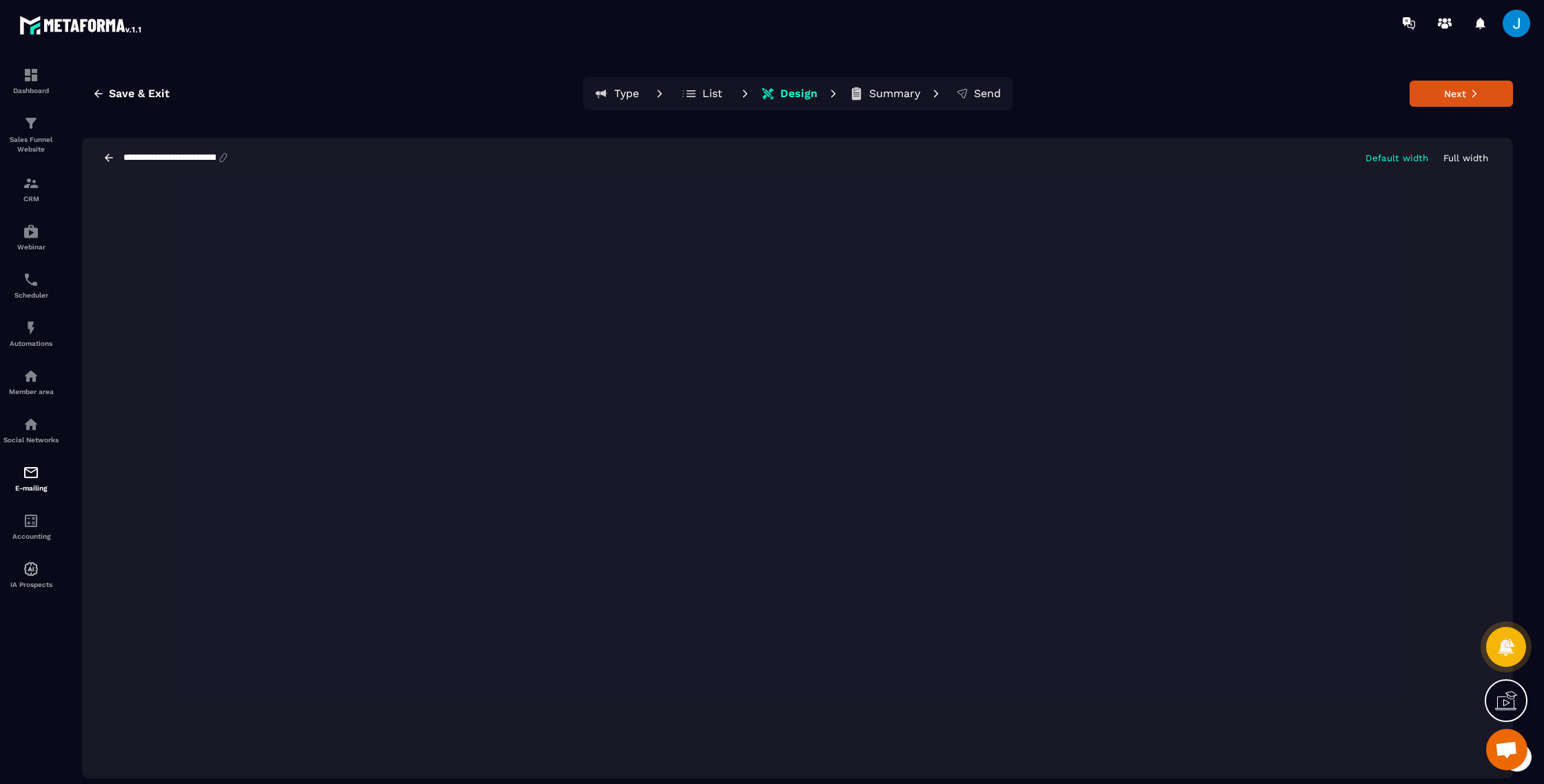
click at [1543, 246] on section "**********" at bounding box center [772, 428] width 1544 height 763
click at [992, 778] on div "**********" at bounding box center [797, 428] width 1465 height 736
click at [1460, 92] on button "Next" at bounding box center [1461, 94] width 103 height 27
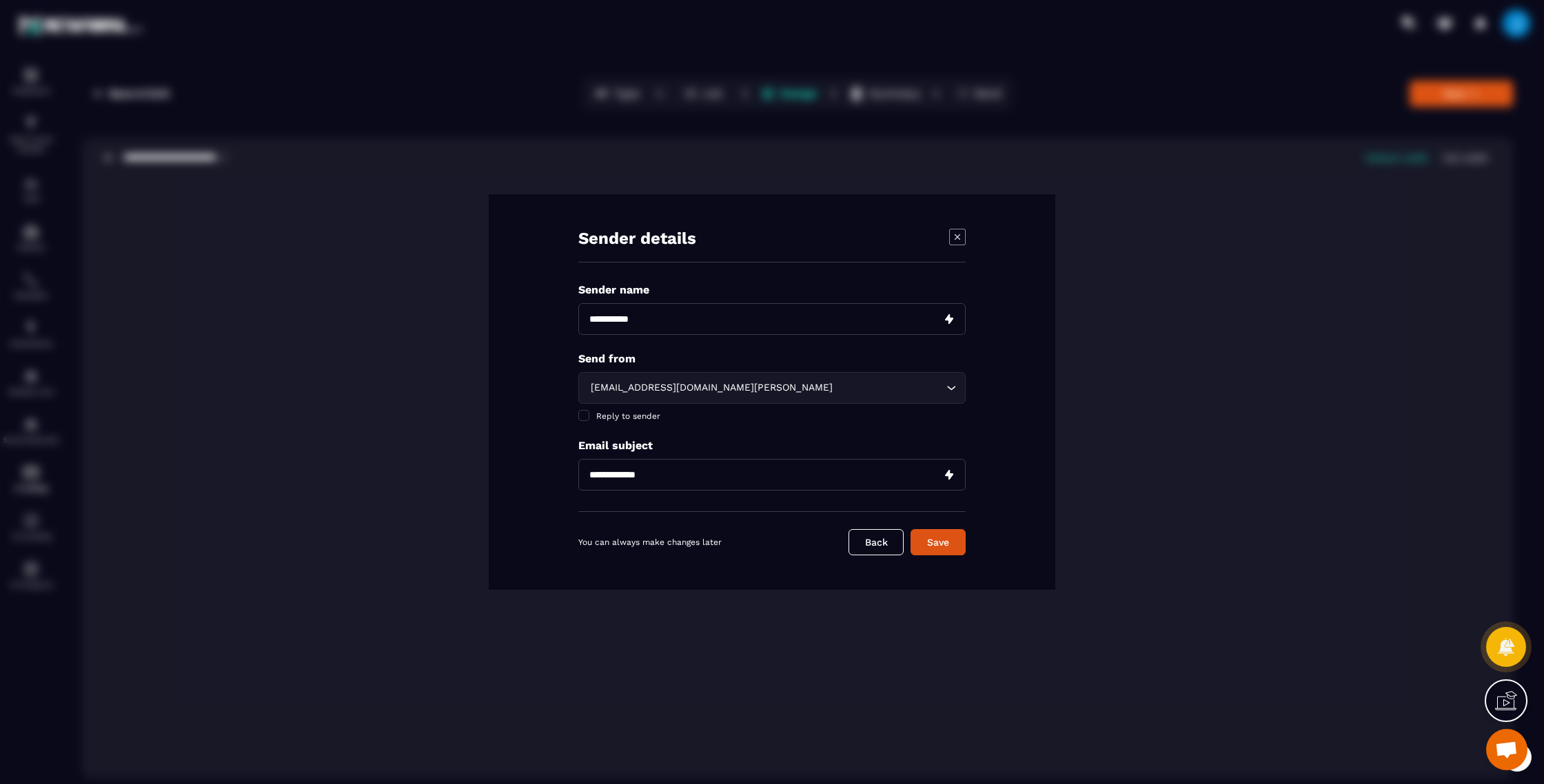
click at [642, 320] on input "Modal window" at bounding box center [772, 319] width 387 height 32
type input "*********"
click at [691, 252] on div "Sender details" at bounding box center [772, 245] width 387 height 34
click at [962, 390] on div "[EMAIL_ADDRESS][DOMAIN_NAME][PERSON_NAME] Loading..." at bounding box center [772, 388] width 387 height 32
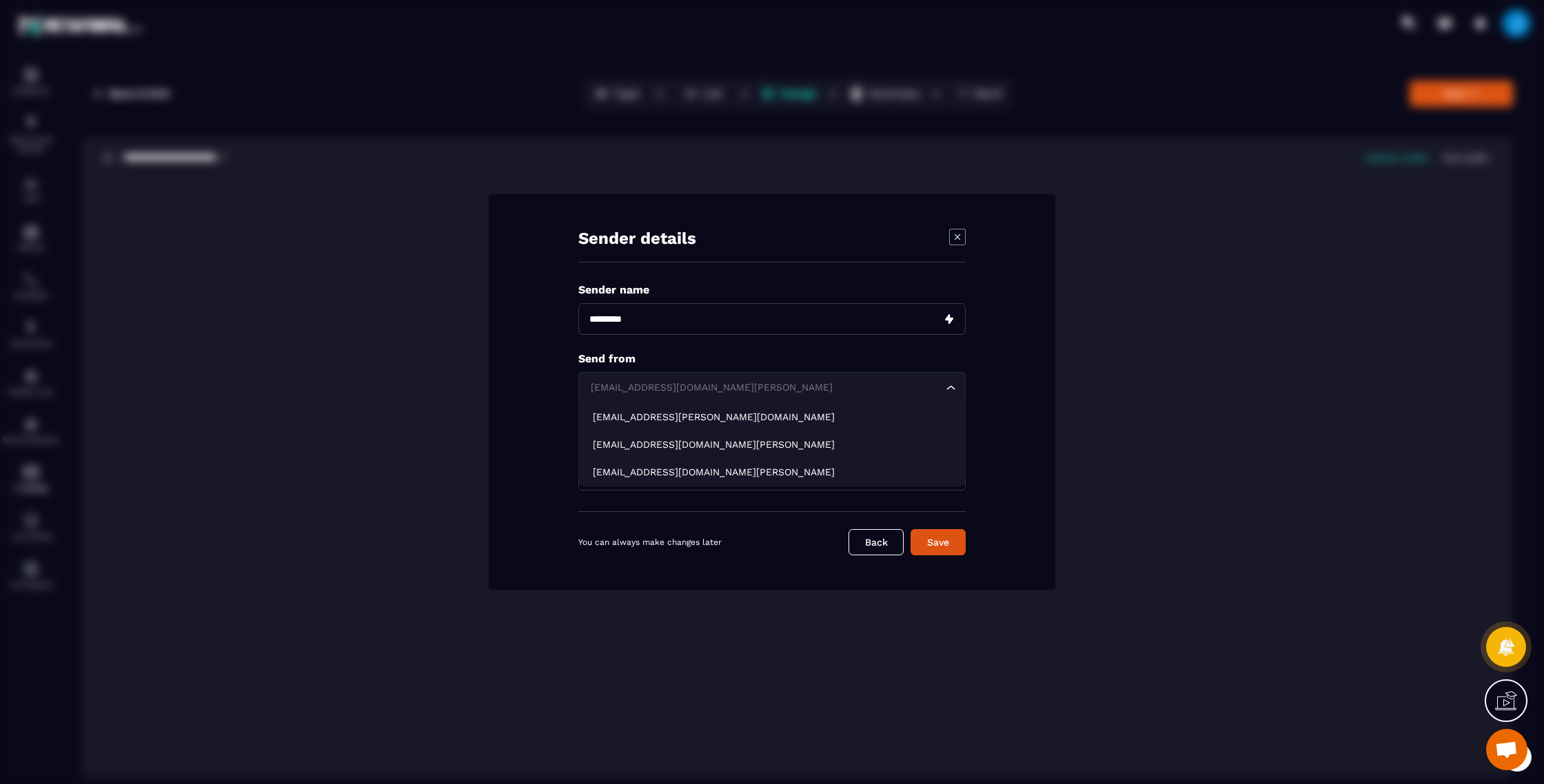
click at [951, 388] on icon "Search for option" at bounding box center [951, 388] width 14 height 14
click at [951, 389] on icon "Search for option" at bounding box center [951, 388] width 14 height 14
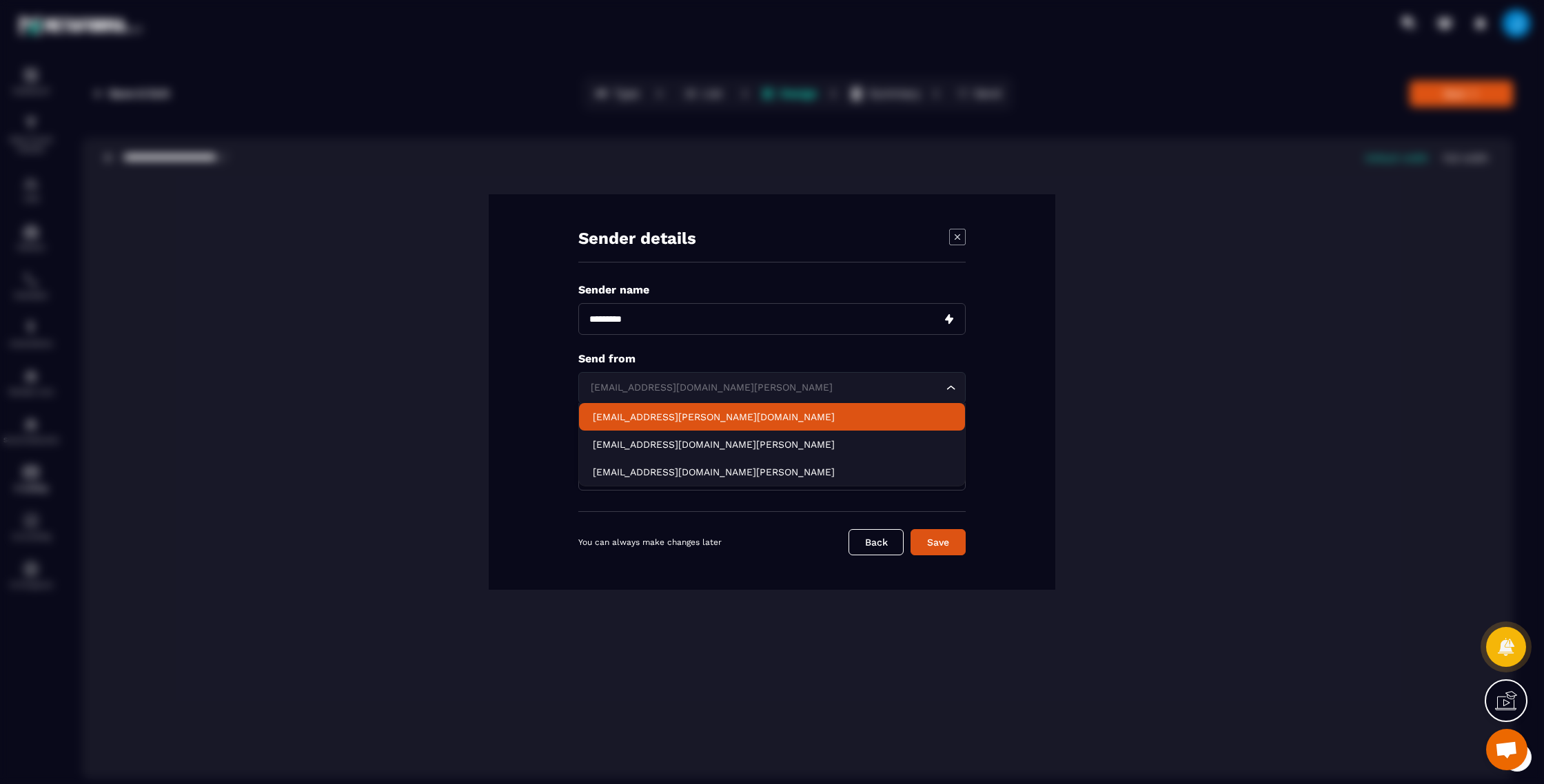
click at [979, 411] on div "Sender details Sender name Send from [EMAIL_ADDRESS][DOMAIN_NAME][PERSON_NAME] …" at bounding box center [772, 392] width 567 height 395
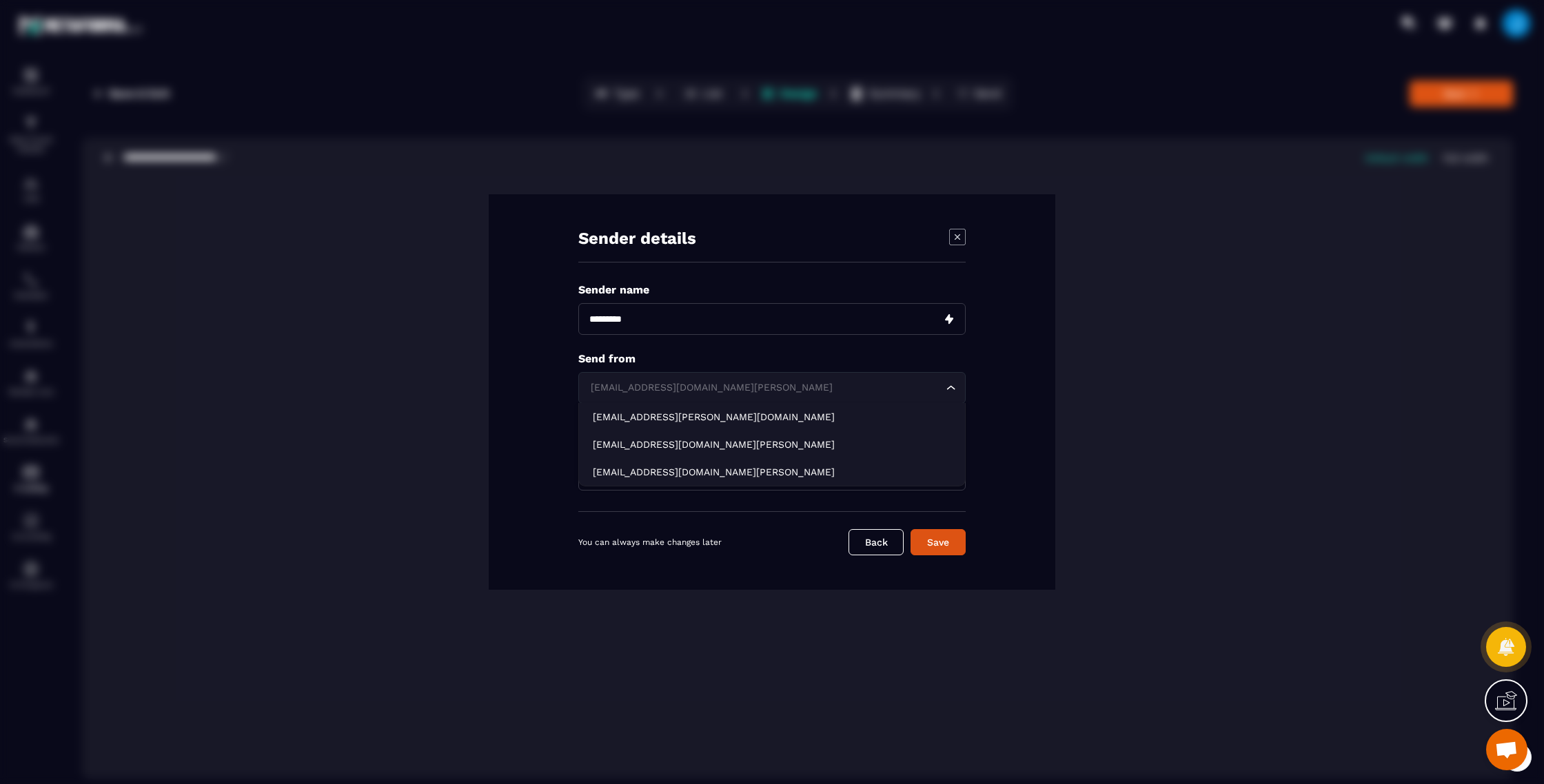
click at [942, 397] on div "[EMAIL_ADDRESS][DOMAIN_NAME][PERSON_NAME] Loading..." at bounding box center [772, 388] width 387 height 32
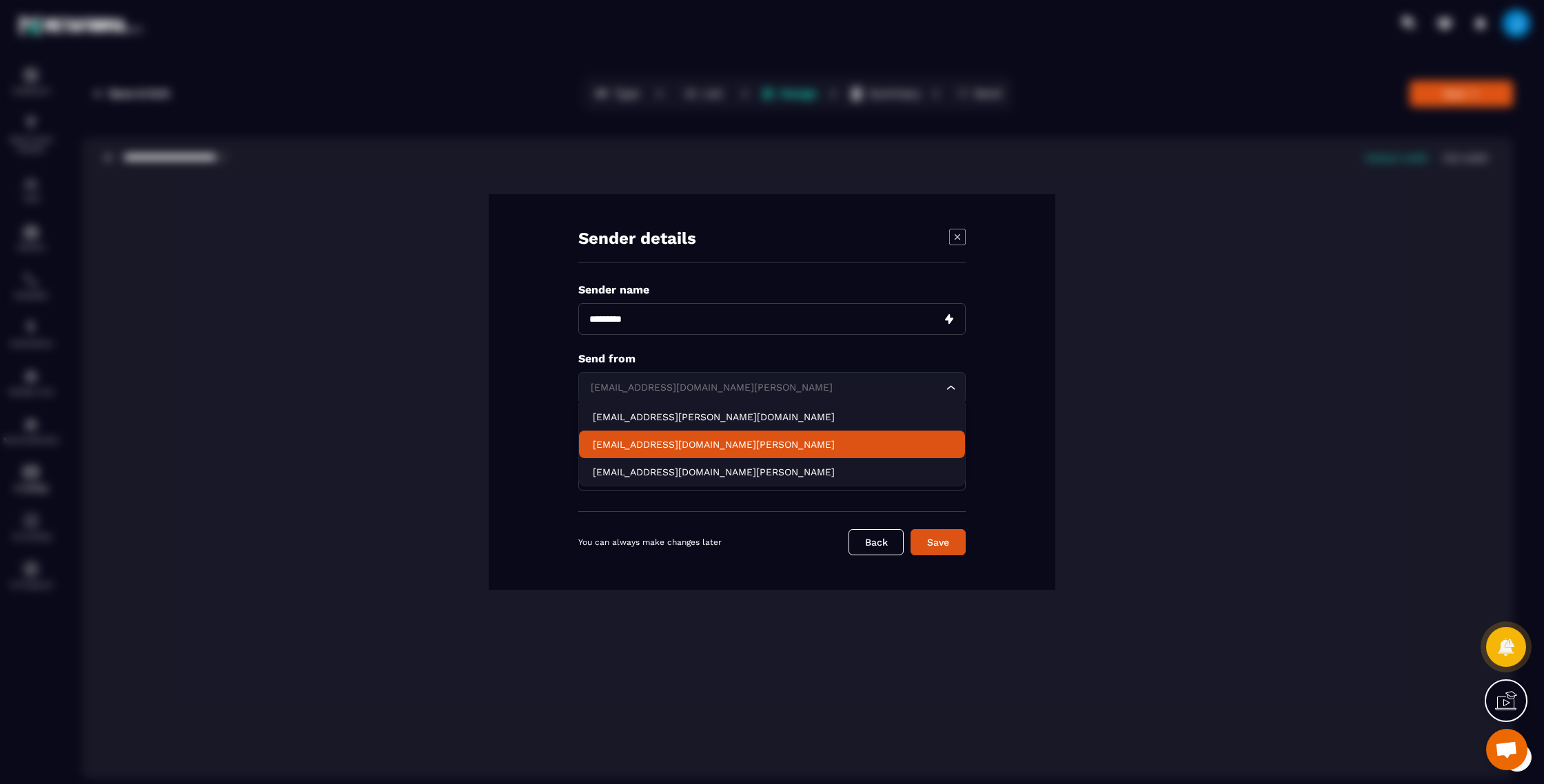
click at [760, 443] on p "[EMAIL_ADDRESS][DOMAIN_NAME][PERSON_NAME]" at bounding box center [771, 444] width 358 height 14
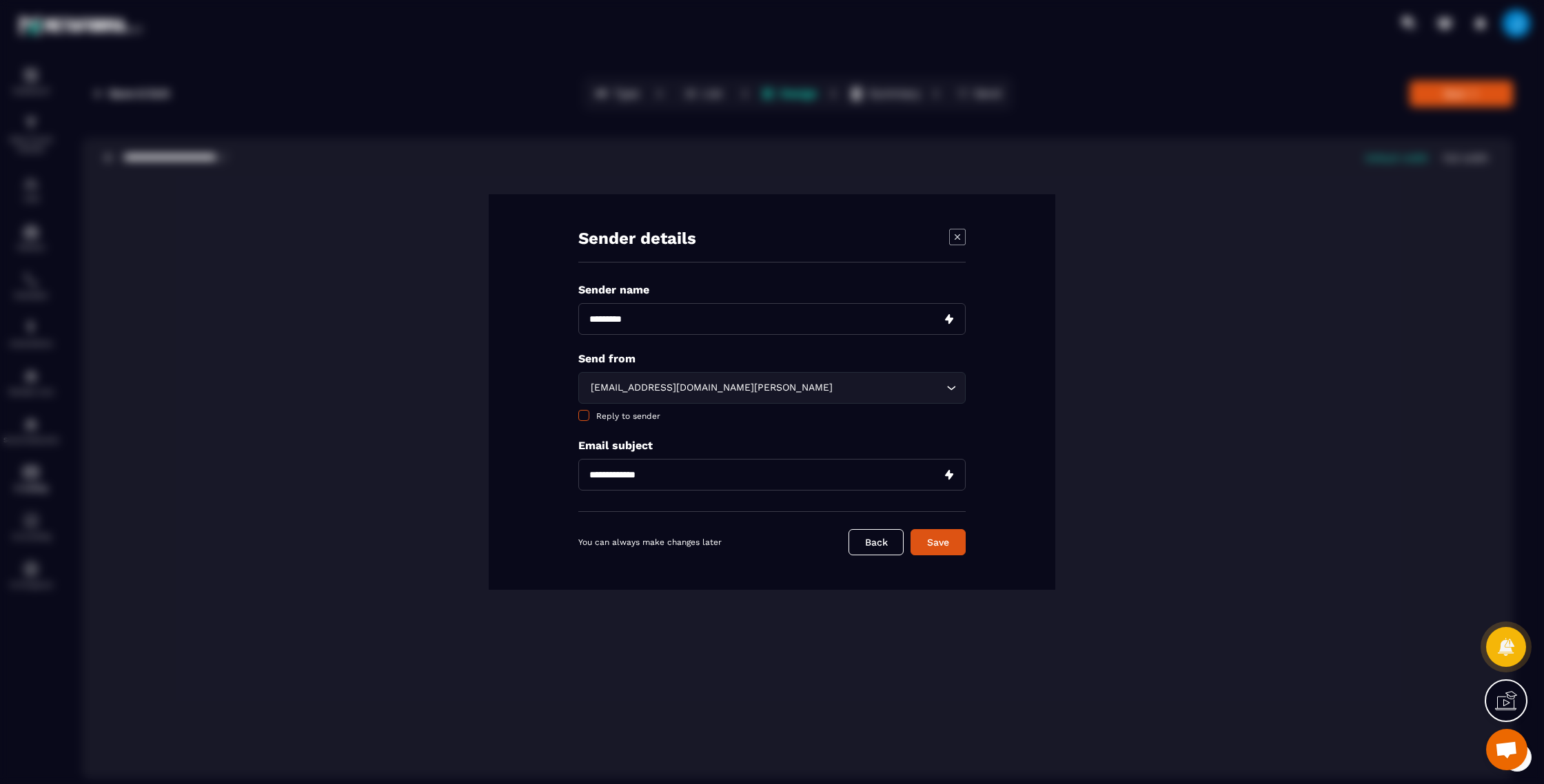
click at [583, 419] on span "Modal window" at bounding box center [583, 414] width 11 height 11
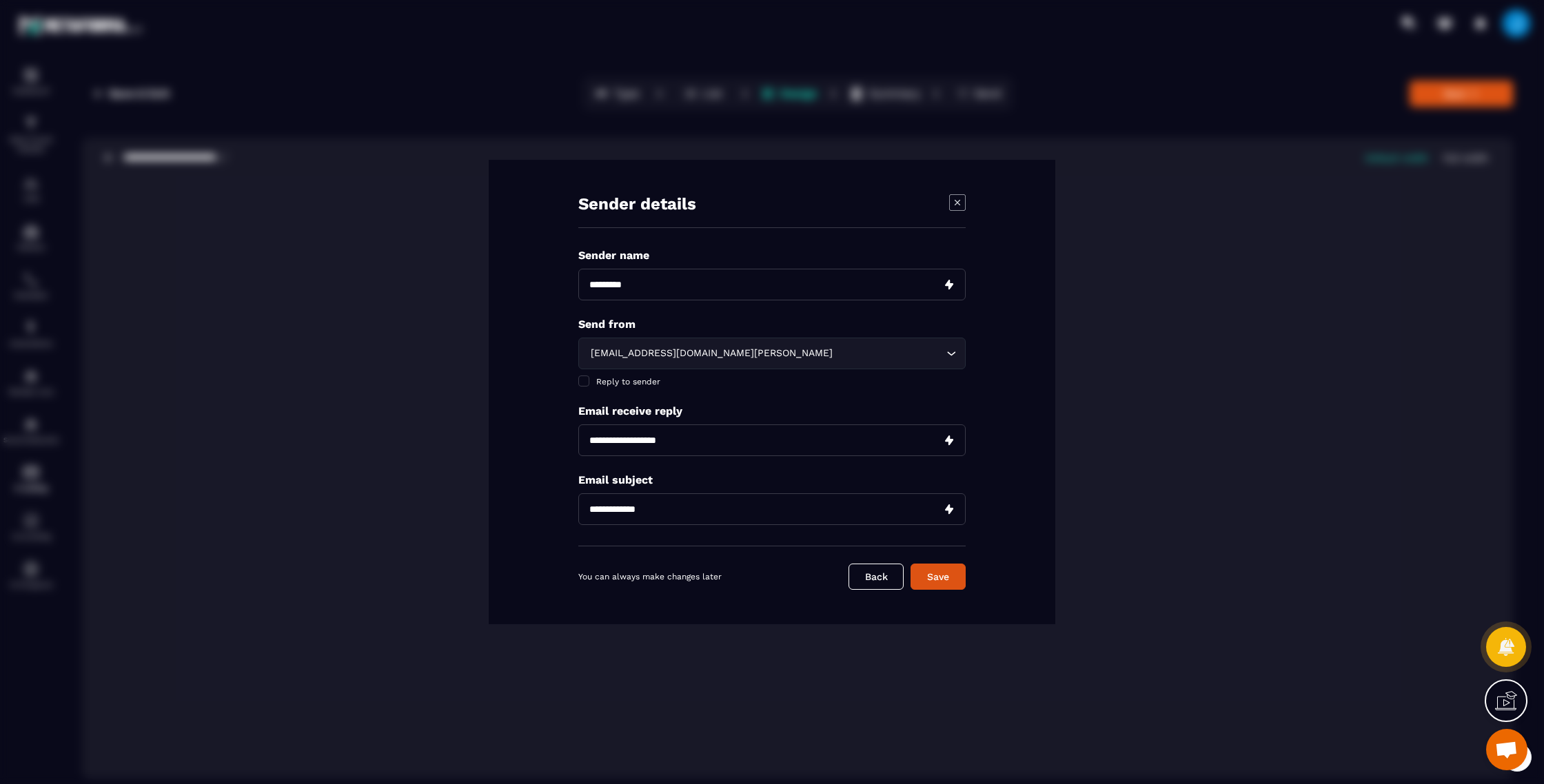
click at [643, 442] on input "Modal window" at bounding box center [772, 440] width 387 height 32
type input "**********"
click at [660, 514] on input "Modal window" at bounding box center [772, 509] width 387 height 32
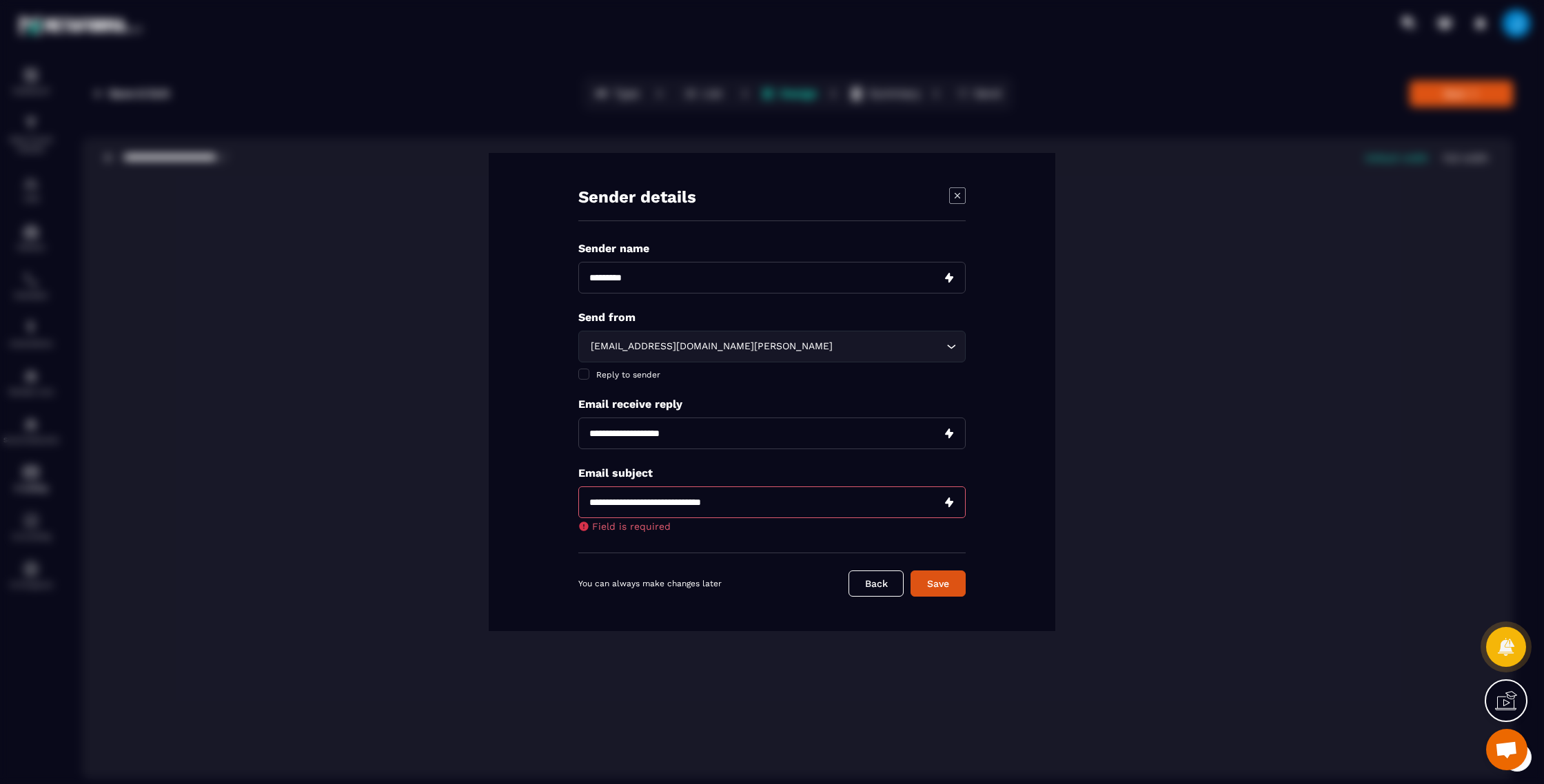
type input "**********"
click at [750, 471] on div "**********" at bounding box center [772, 397] width 387 height 311
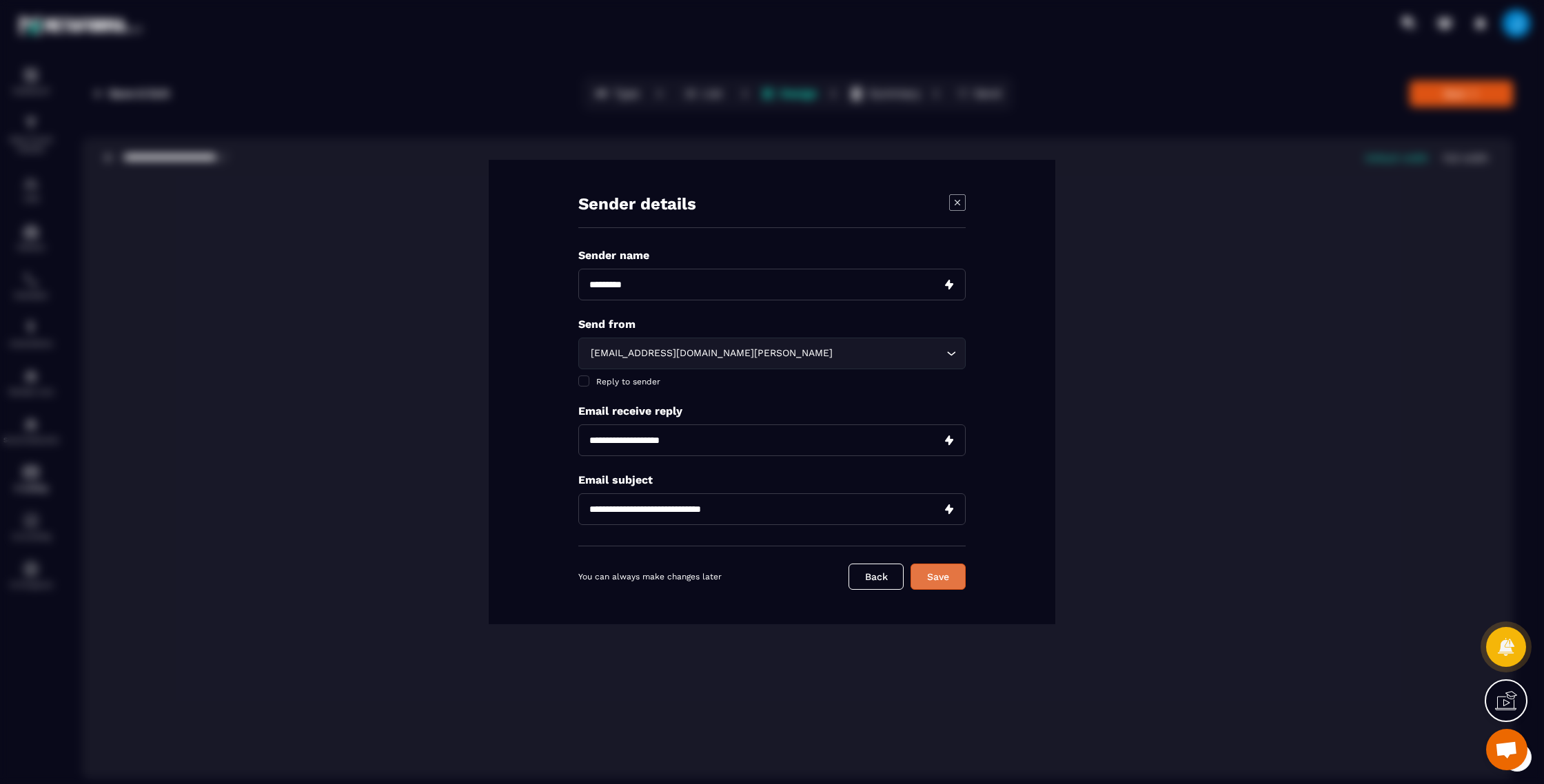
click at [947, 581] on button "Save" at bounding box center [938, 576] width 55 height 27
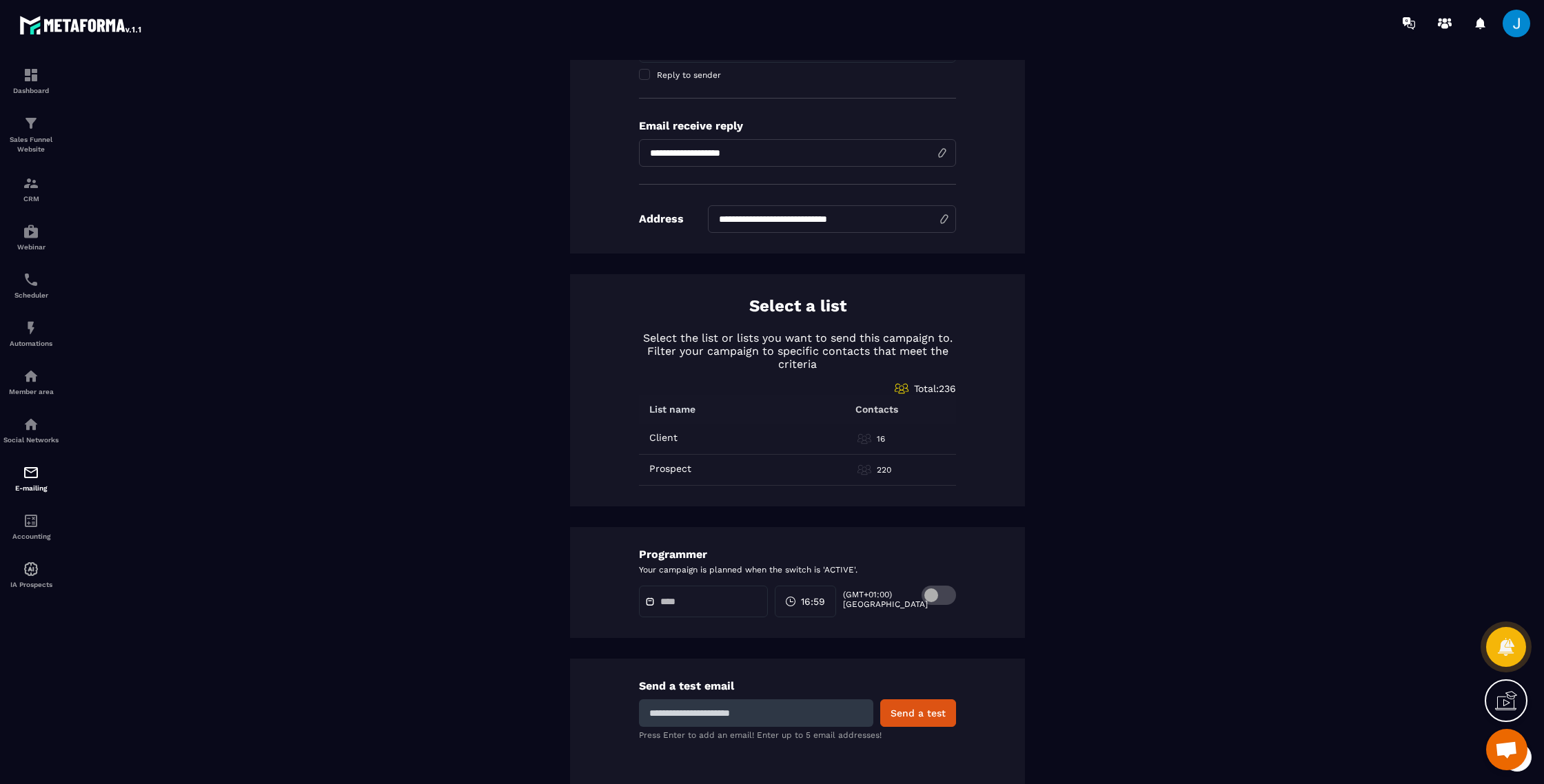
scroll to position [469, 0]
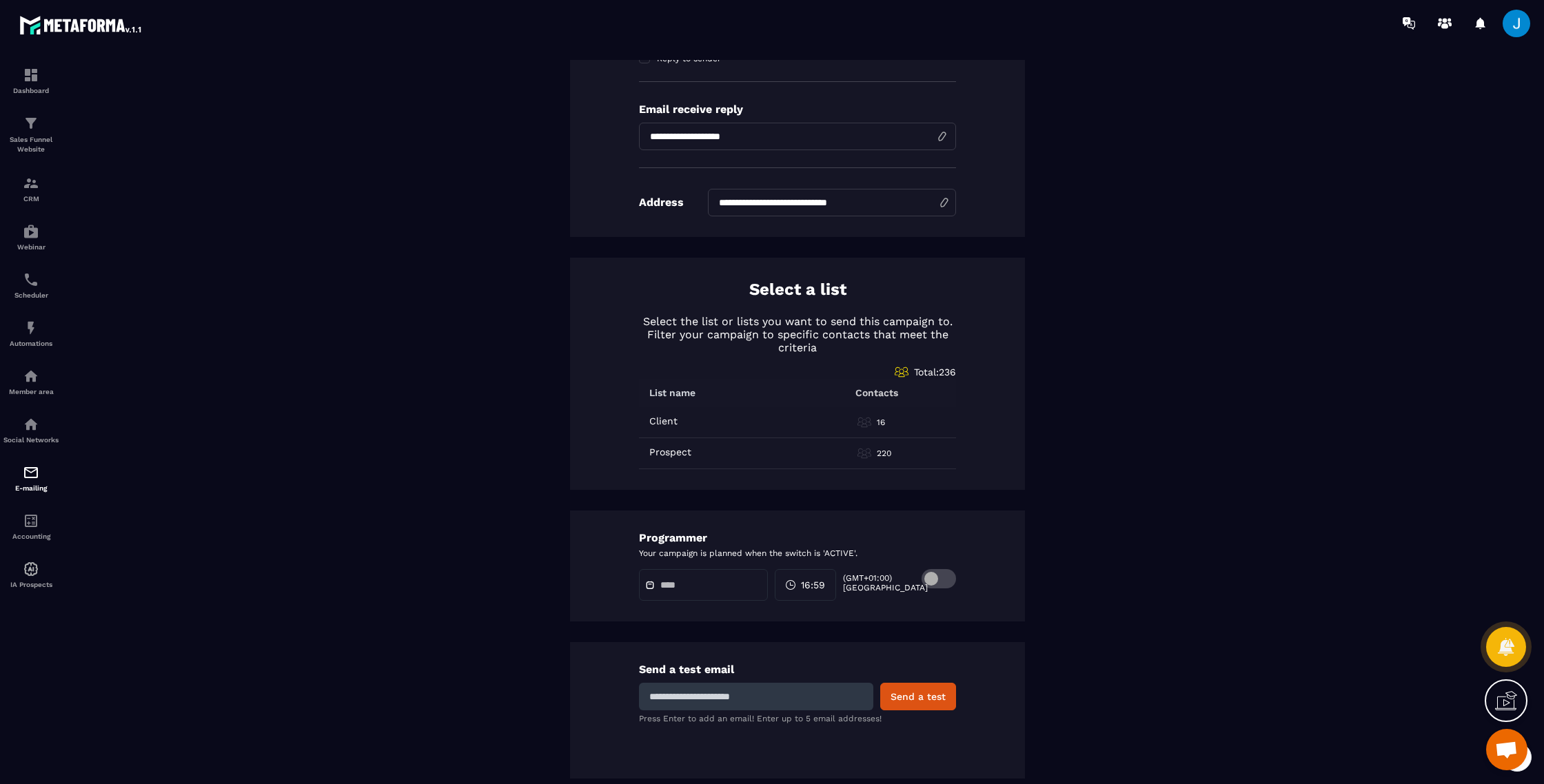
click at [947, 575] on span at bounding box center [938, 578] width 34 height 19
click at [819, 582] on span "16:59" at bounding box center [813, 585] width 24 height 14
click at [779, 720] on div "17 (5 PM)" at bounding box center [781, 713] width 69 height 18
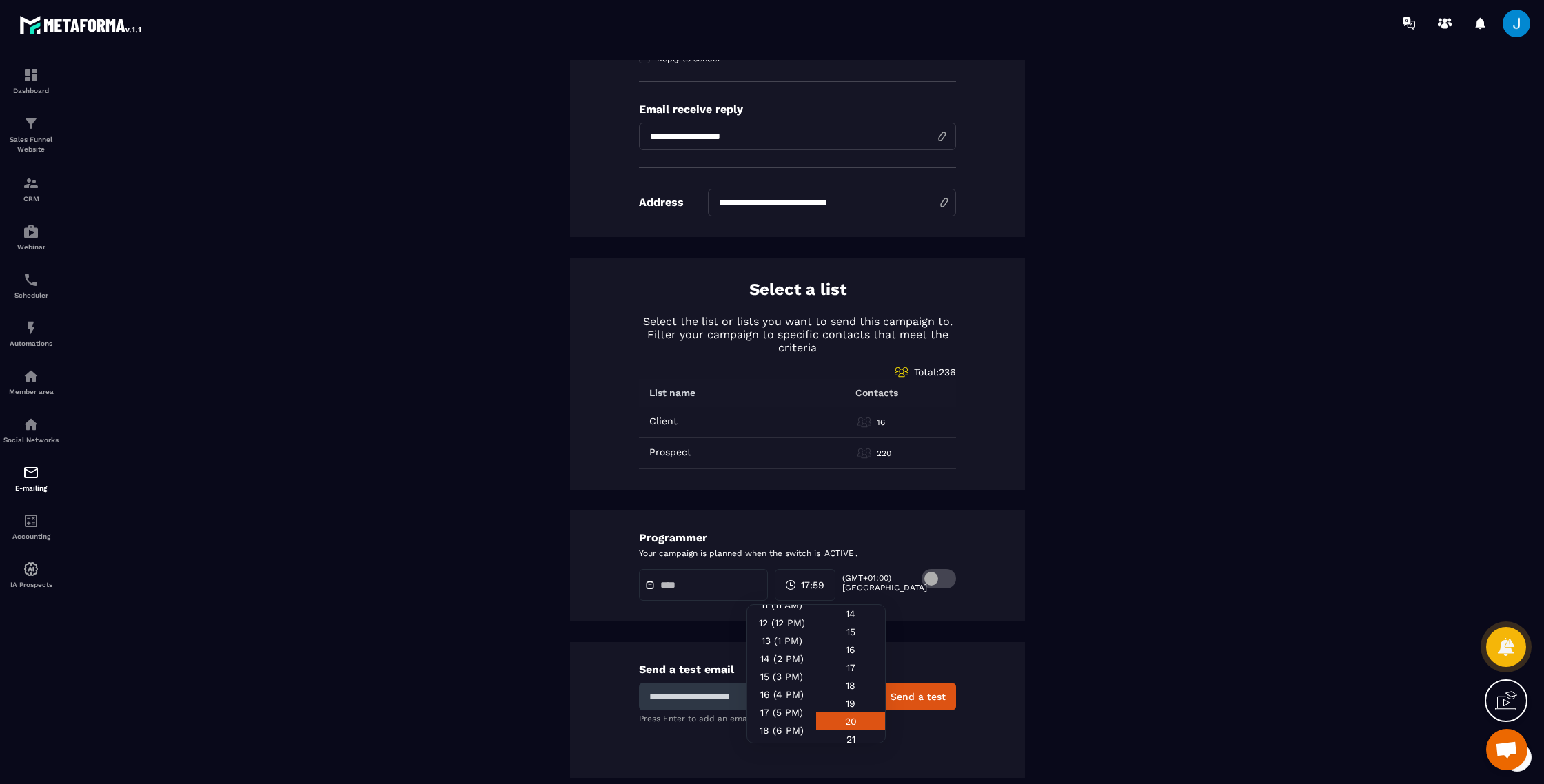
click at [851, 721] on div "20" at bounding box center [850, 722] width 69 height 18
click at [1020, 585] on div "Programmer Your campaign is planned when the switch is 'ACTIVE'. 17:20 (GMT+01:…" at bounding box center [797, 566] width 455 height 111
click at [695, 584] on input "text" at bounding box center [709, 585] width 96 height 10
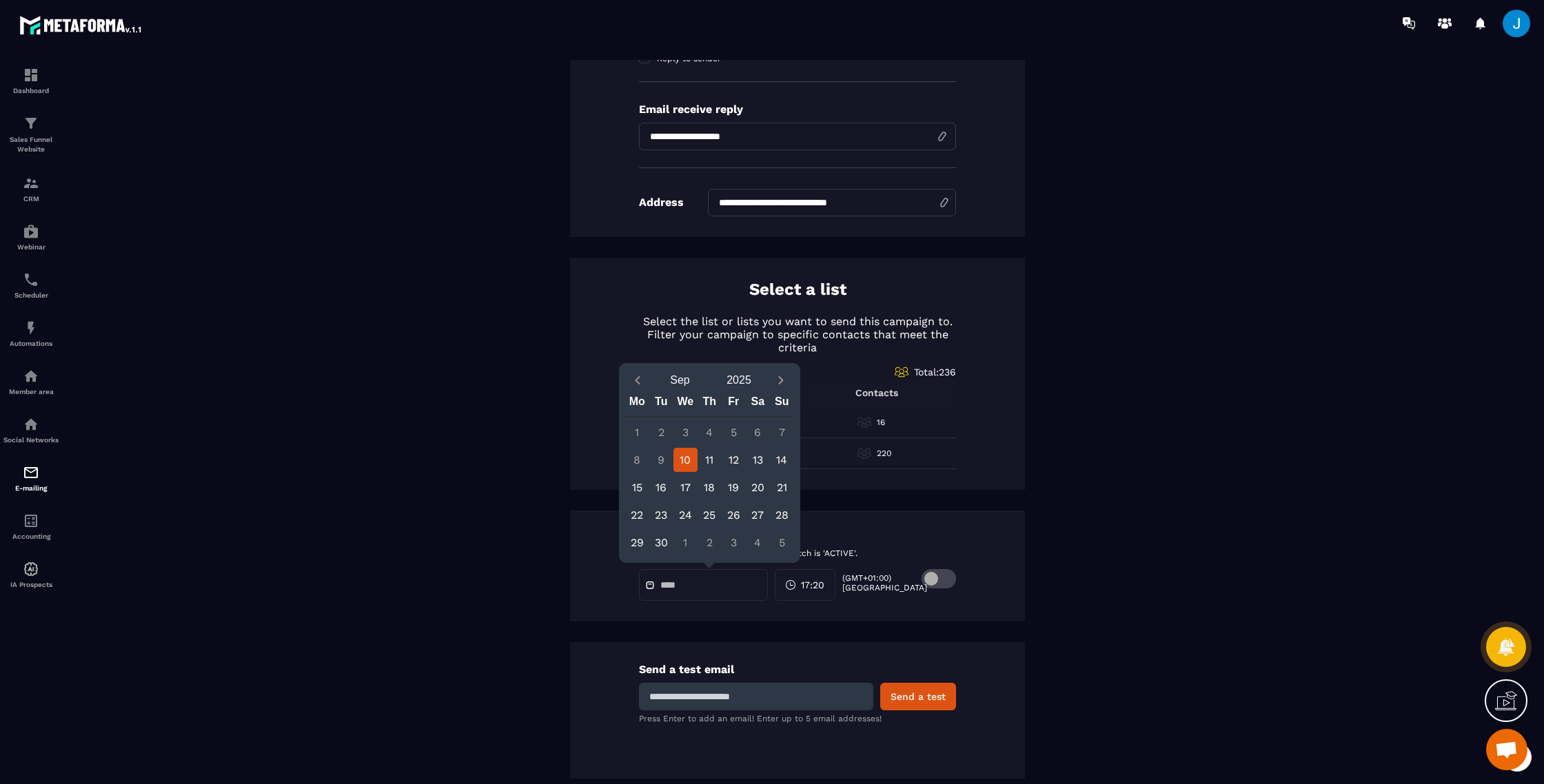
click at [689, 463] on div "10" at bounding box center [685, 459] width 24 height 24
type input "**********"
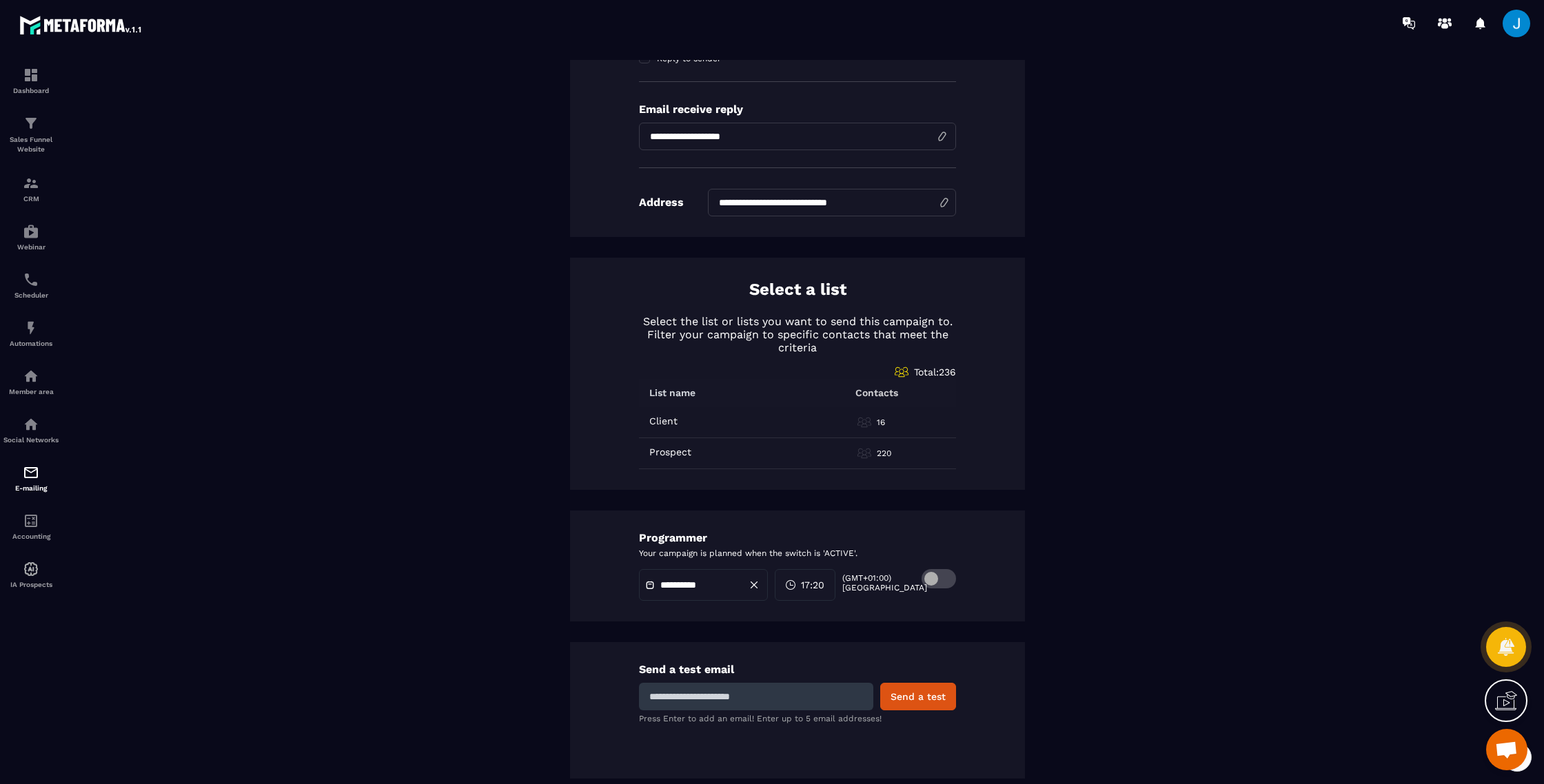
click at [853, 696] on input at bounding box center [756, 696] width 234 height 27
type input "**********"
click at [945, 692] on button "Send a test" at bounding box center [917, 696] width 76 height 27
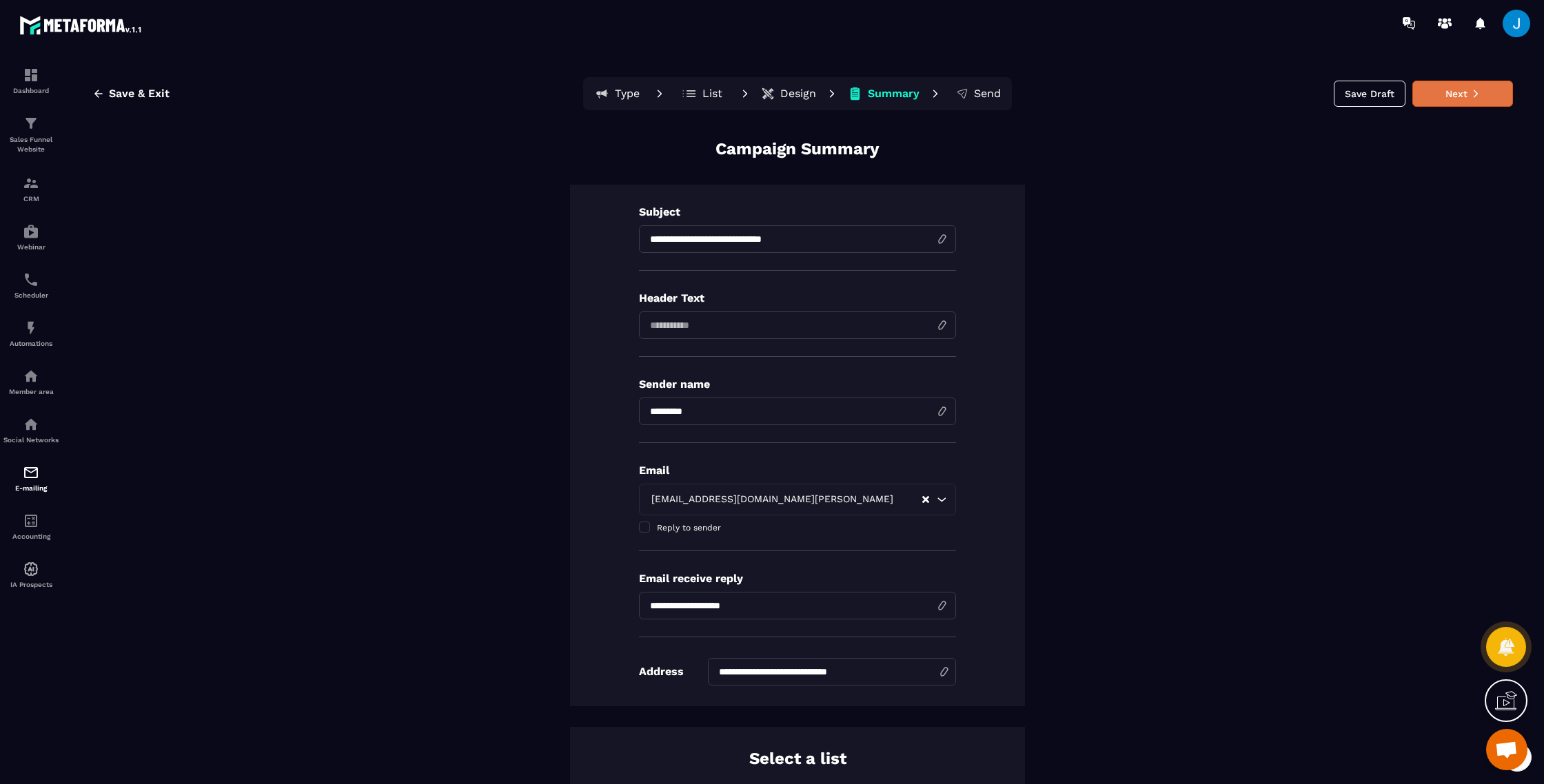
click at [1434, 105] on button "Next" at bounding box center [1462, 94] width 101 height 27
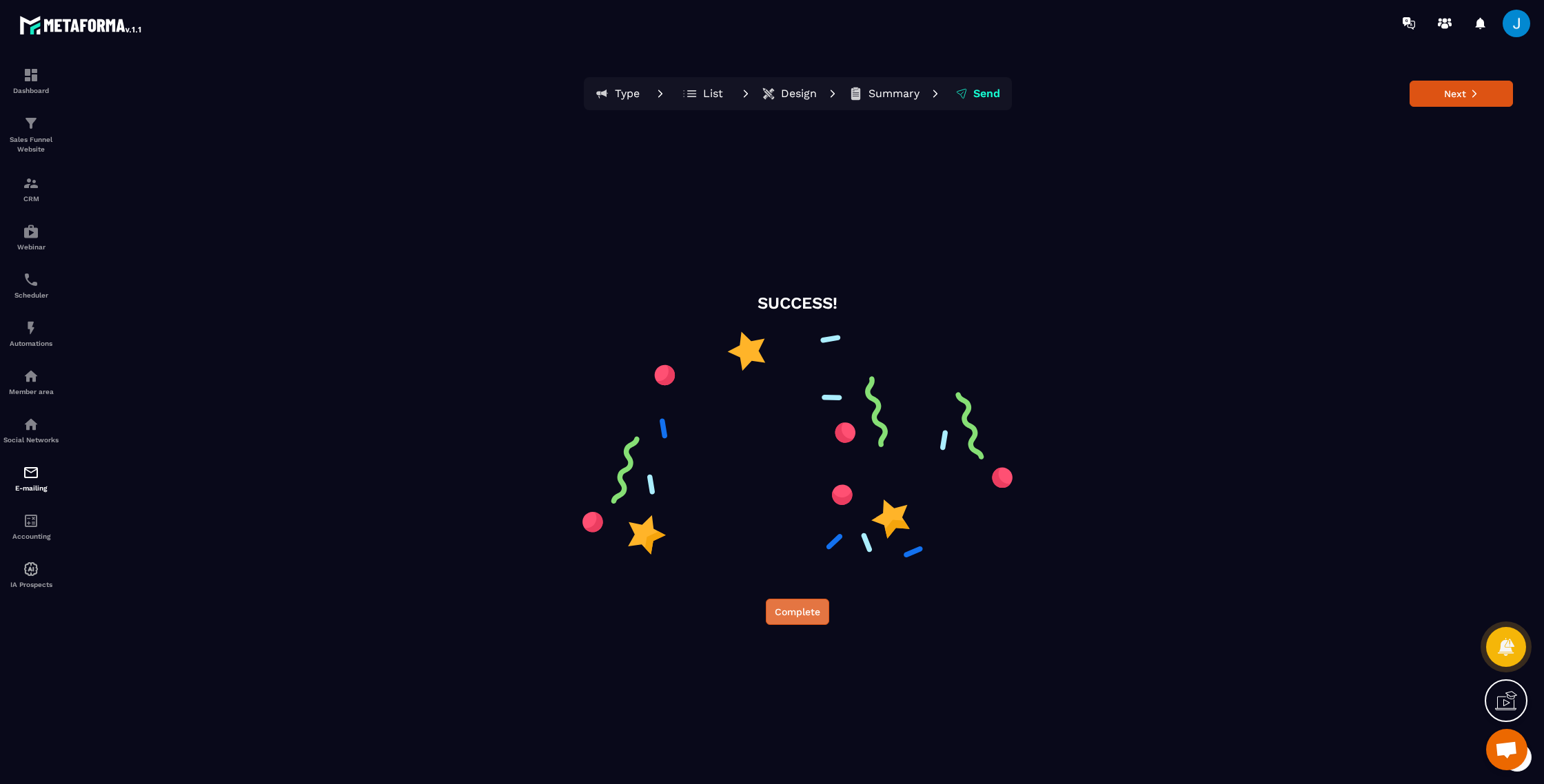
click at [792, 624] on button "Complete" at bounding box center [797, 612] width 63 height 27
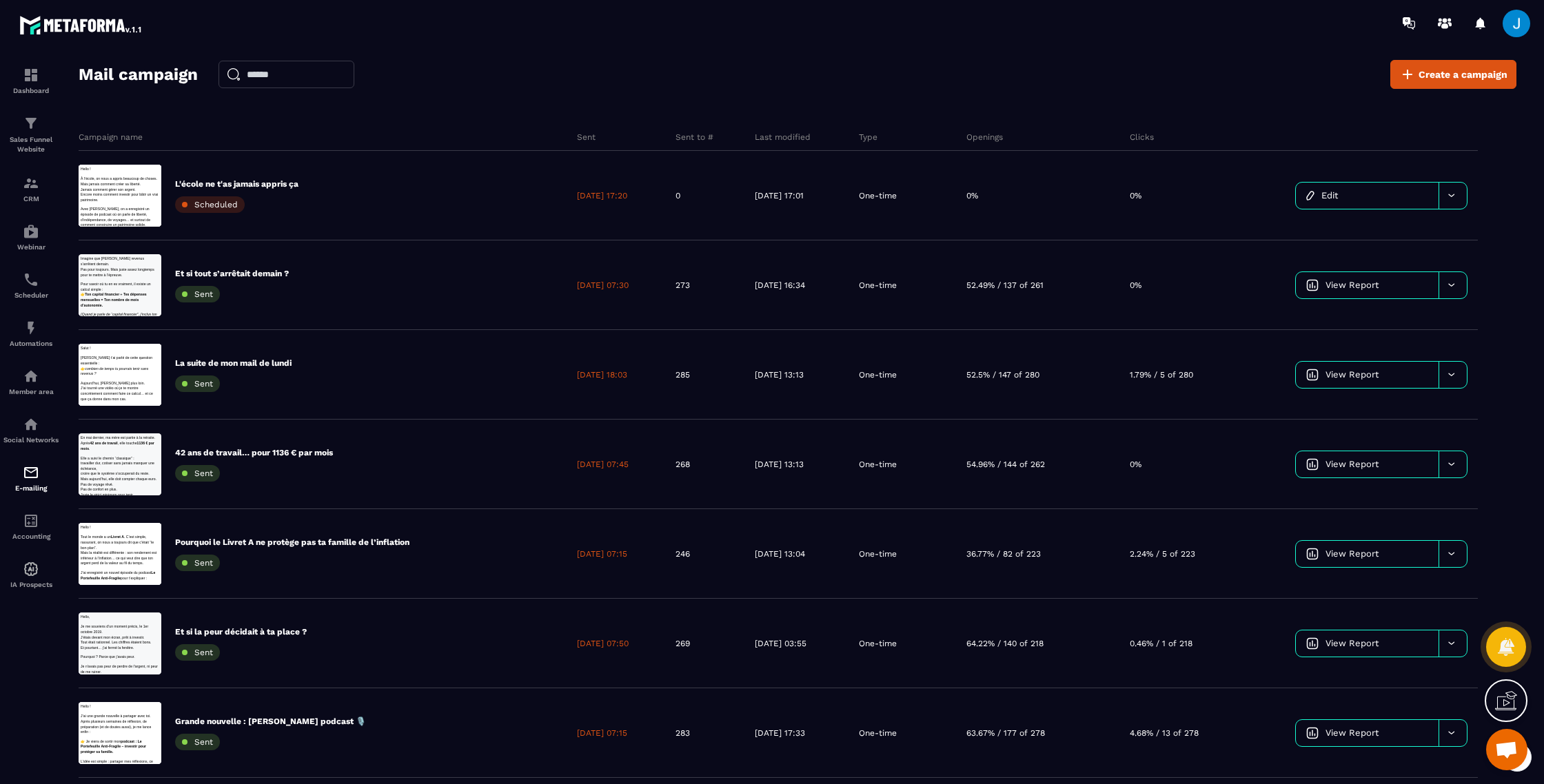
click at [1515, 22] on span at bounding box center [1516, 23] width 27 height 27
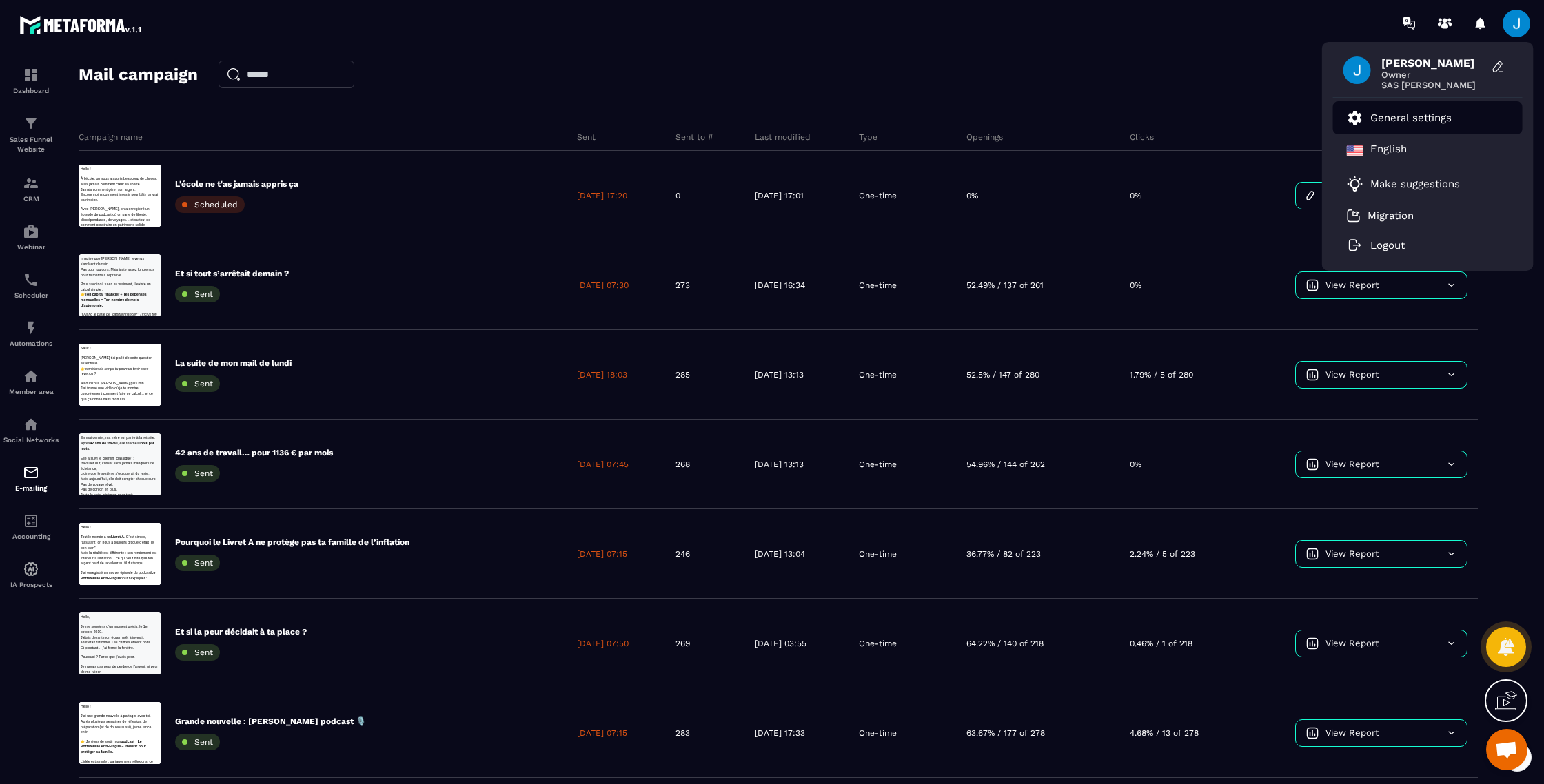
click at [1436, 115] on p "General settings" at bounding box center [1411, 117] width 81 height 12
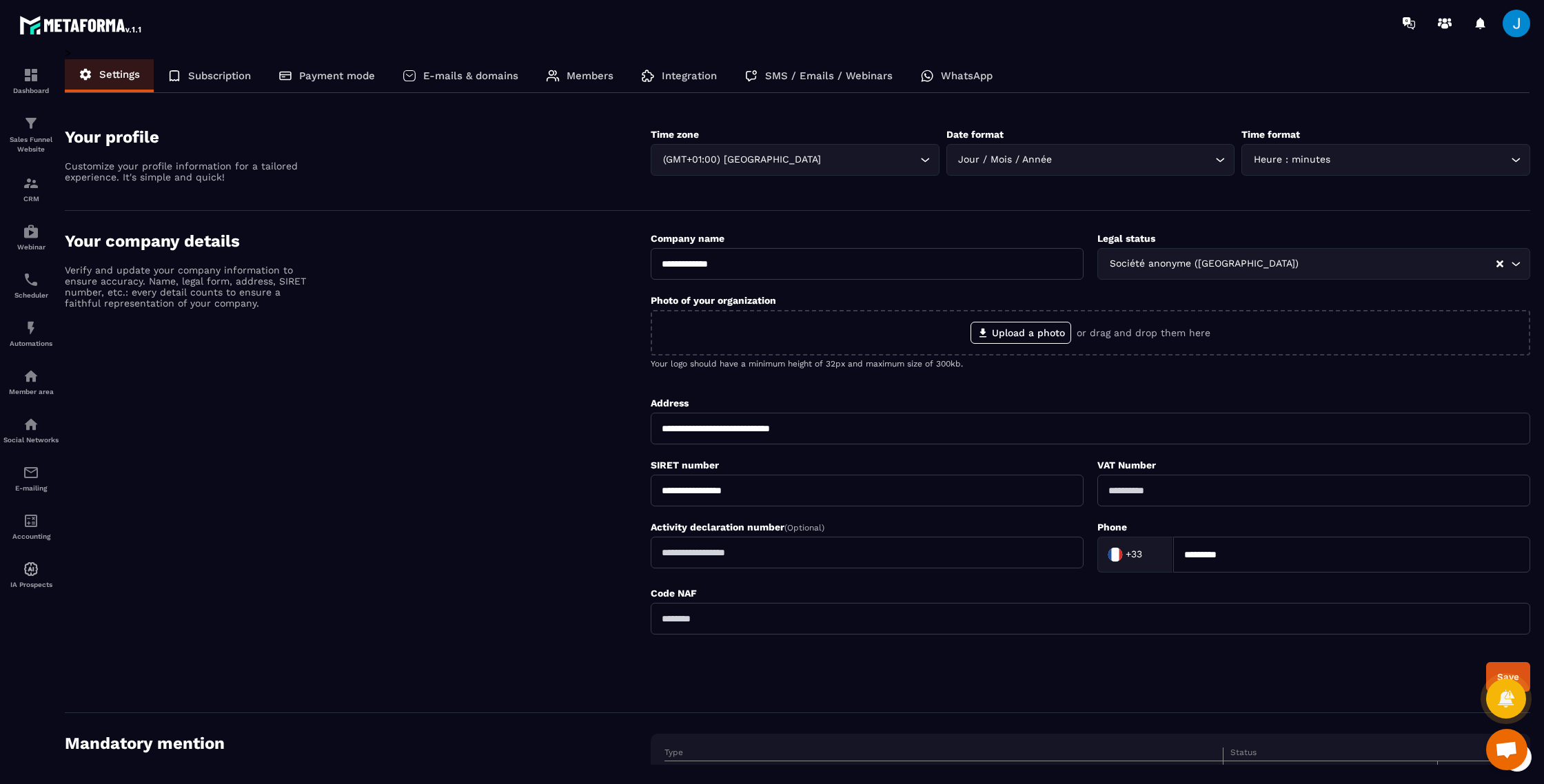
click at [1523, 19] on span at bounding box center [1516, 23] width 27 height 27
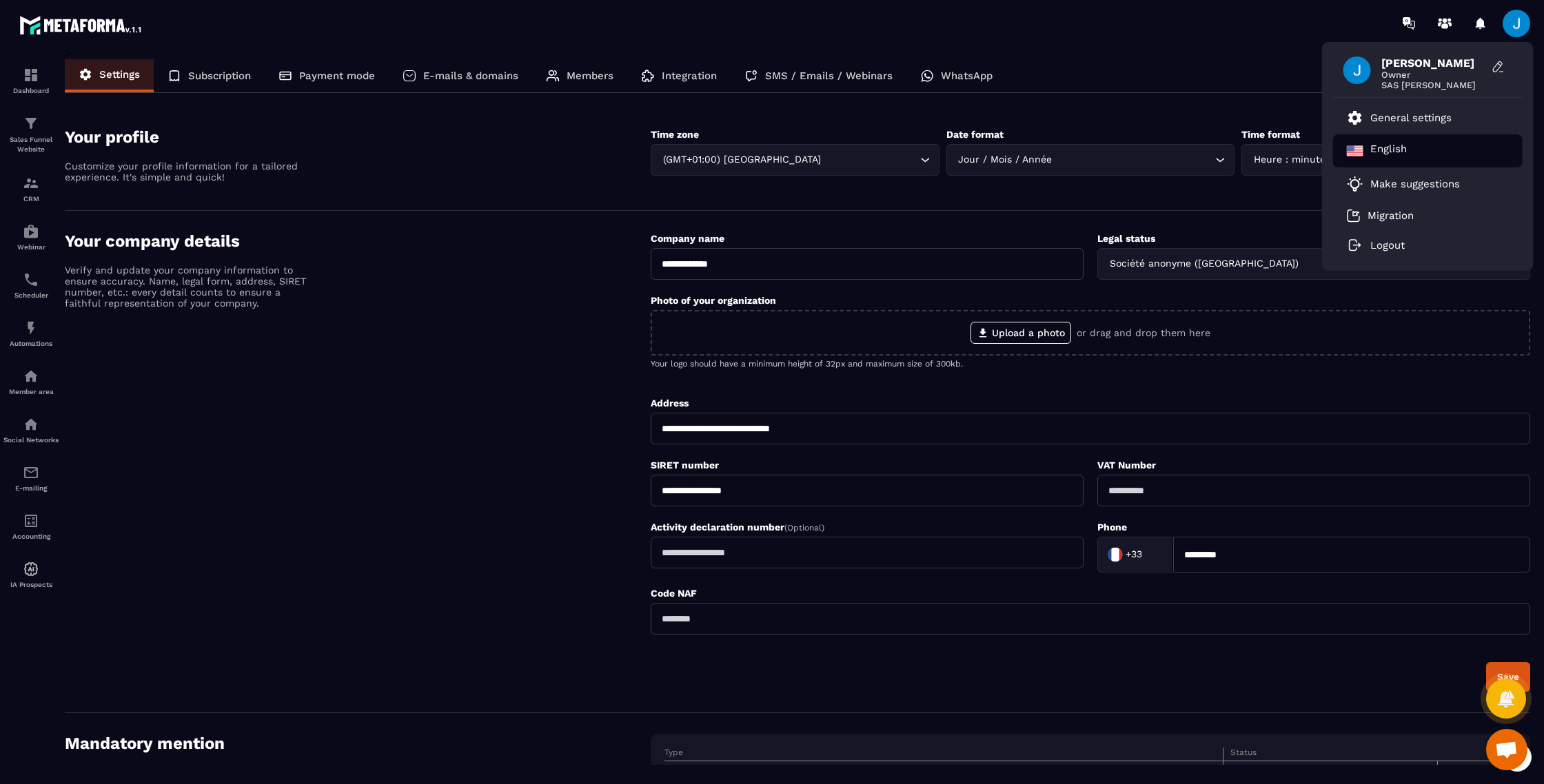
click at [1390, 143] on p "English" at bounding box center [1389, 151] width 37 height 17
